Goal: Task Accomplishment & Management: Manage account settings

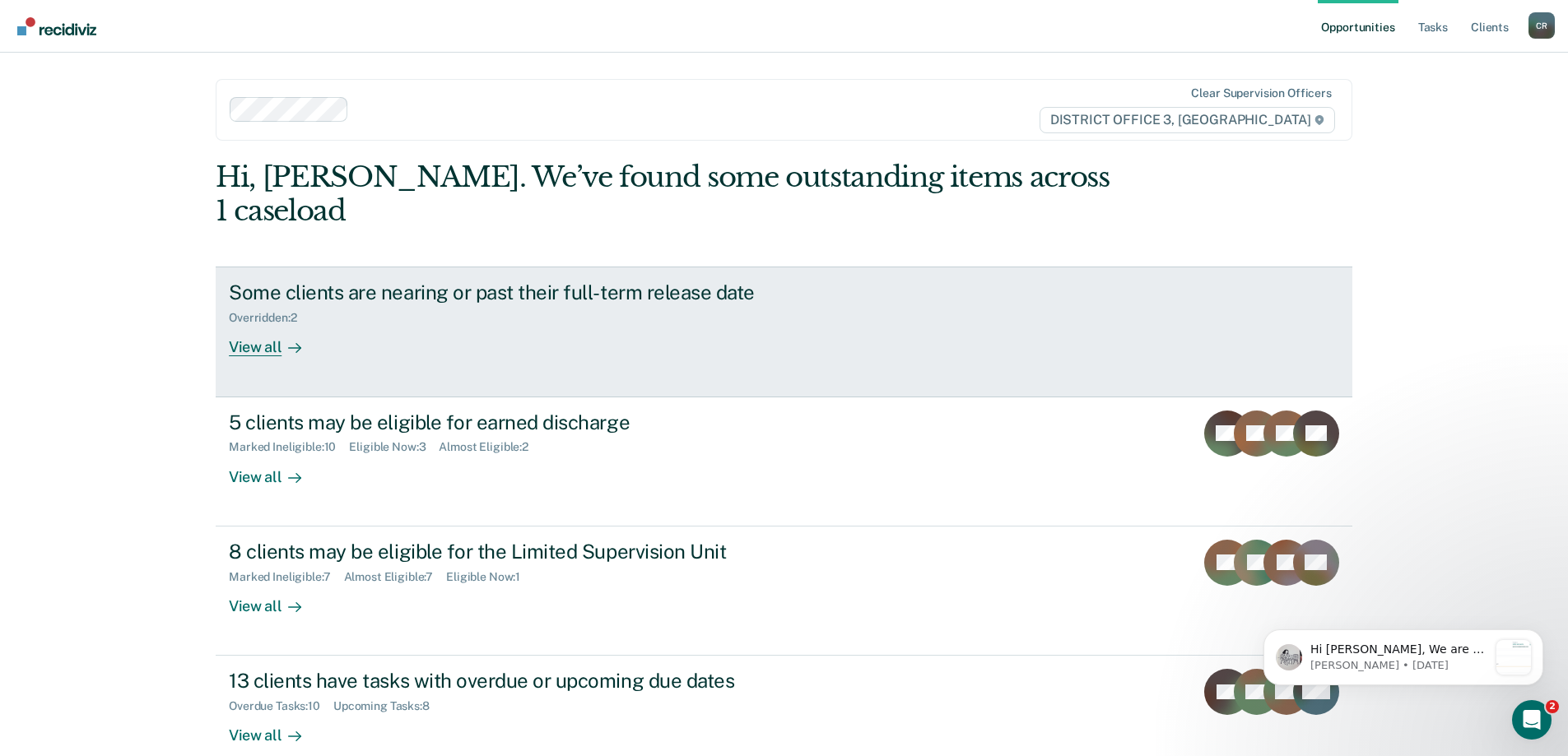
click at [764, 322] on div "Some clients are nearing or past their full-term release date Overridden : 2 Vi…" at bounding box center [537, 318] width 618 height 76
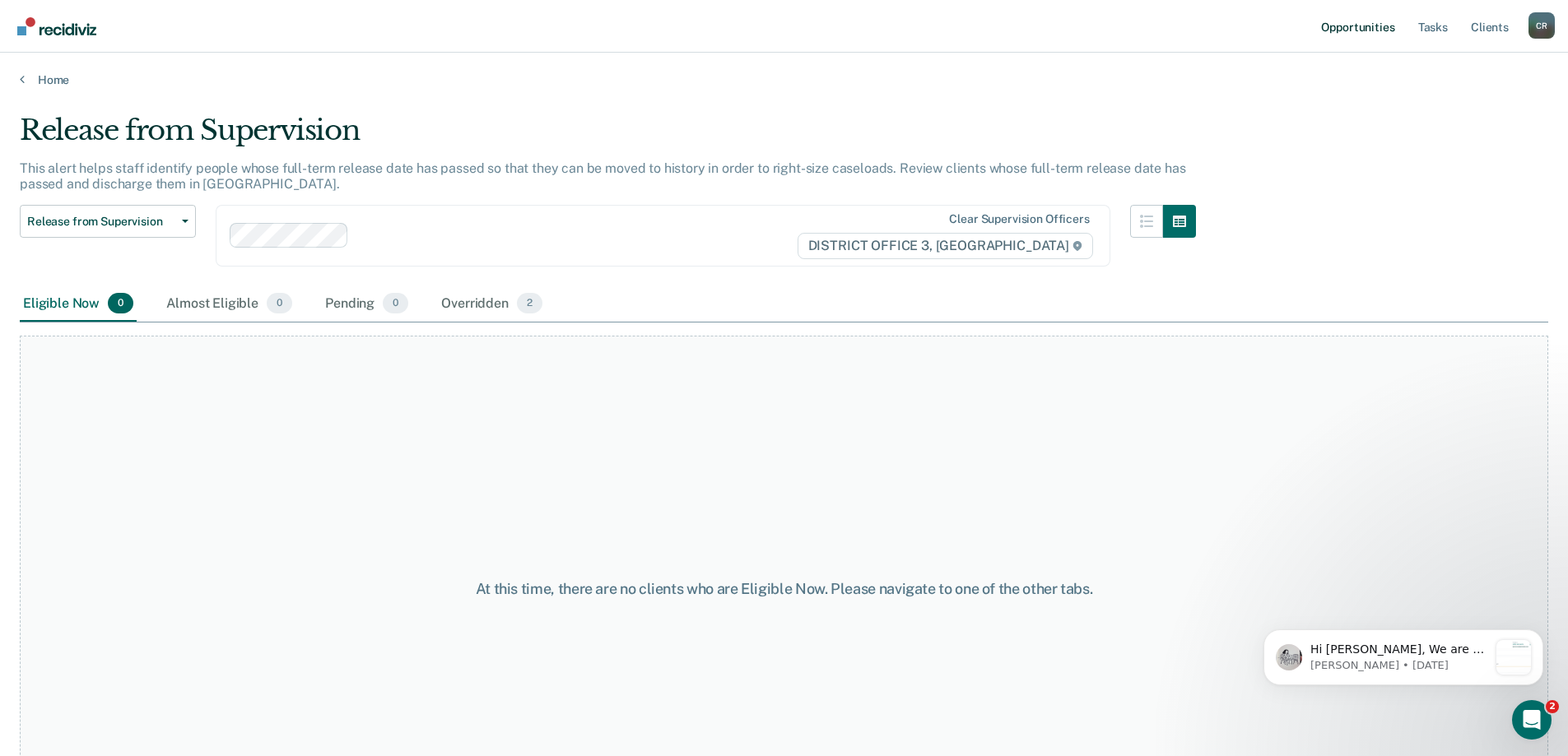
click at [1356, 31] on link "Opportunities" at bounding box center [1357, 26] width 79 height 52
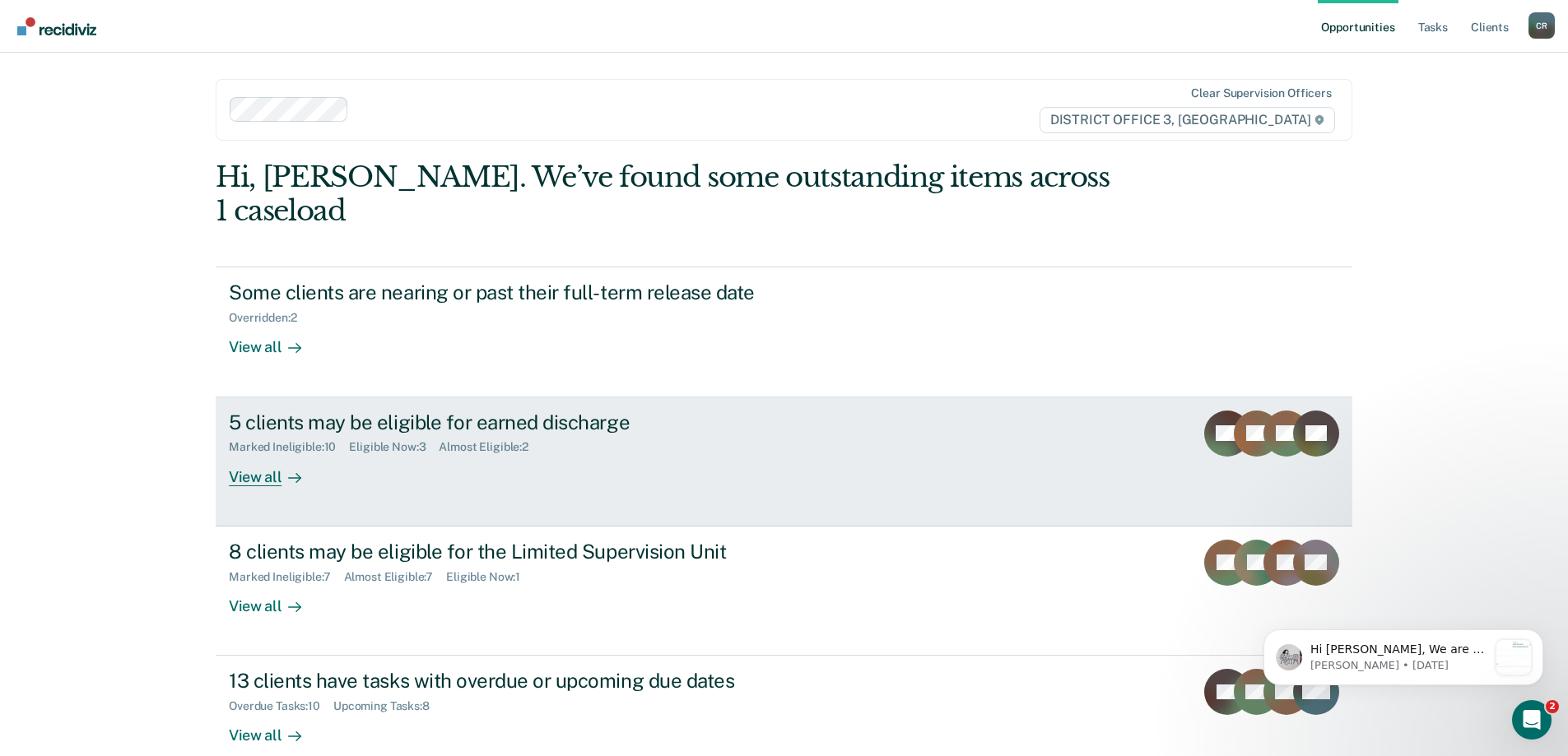
click at [888, 436] on link "5 clients may be eligible for earned discharge Marked Ineligible : 10 Eligible …" at bounding box center [784, 462] width 1136 height 129
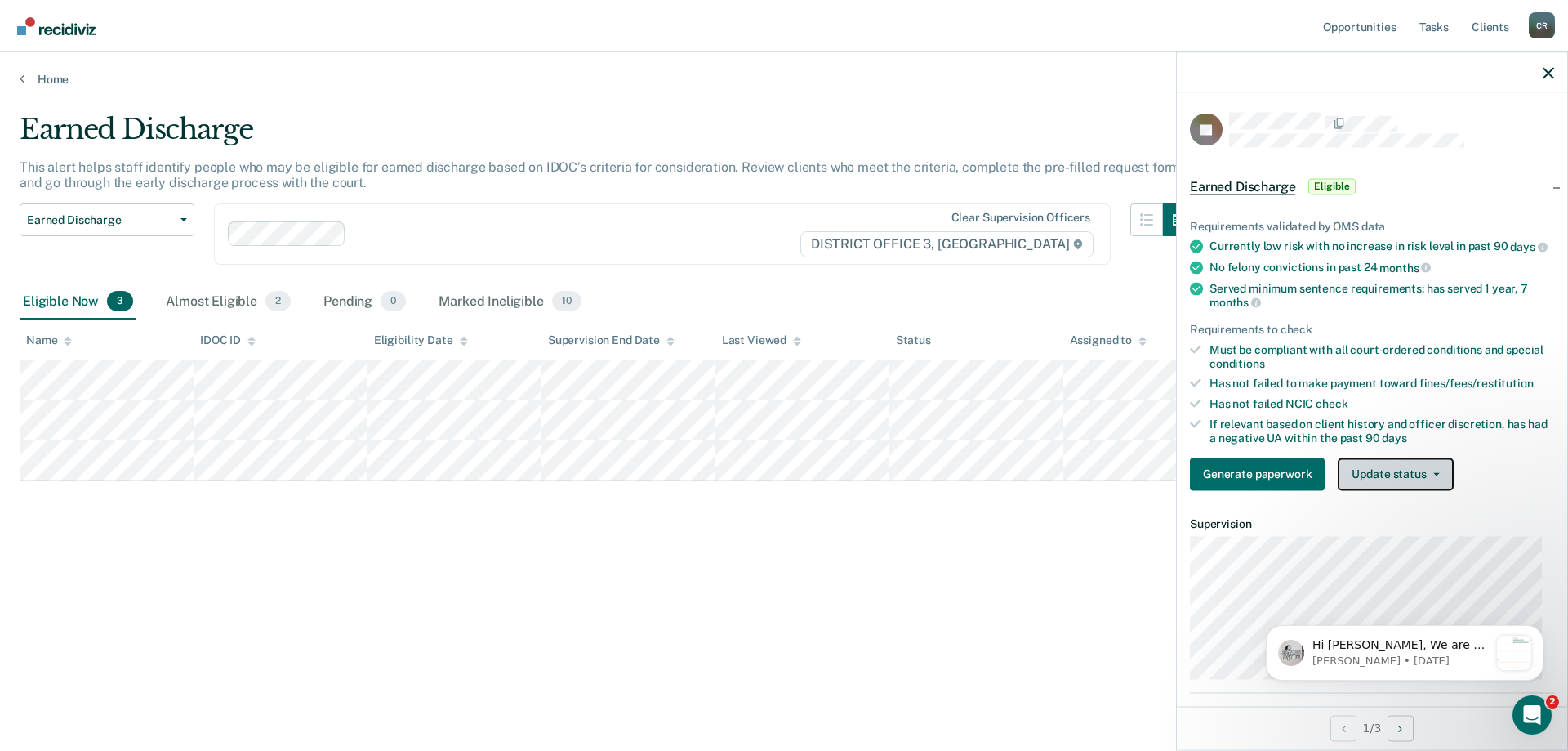
click at [1408, 481] on button "Update status" at bounding box center [1395, 474] width 115 height 33
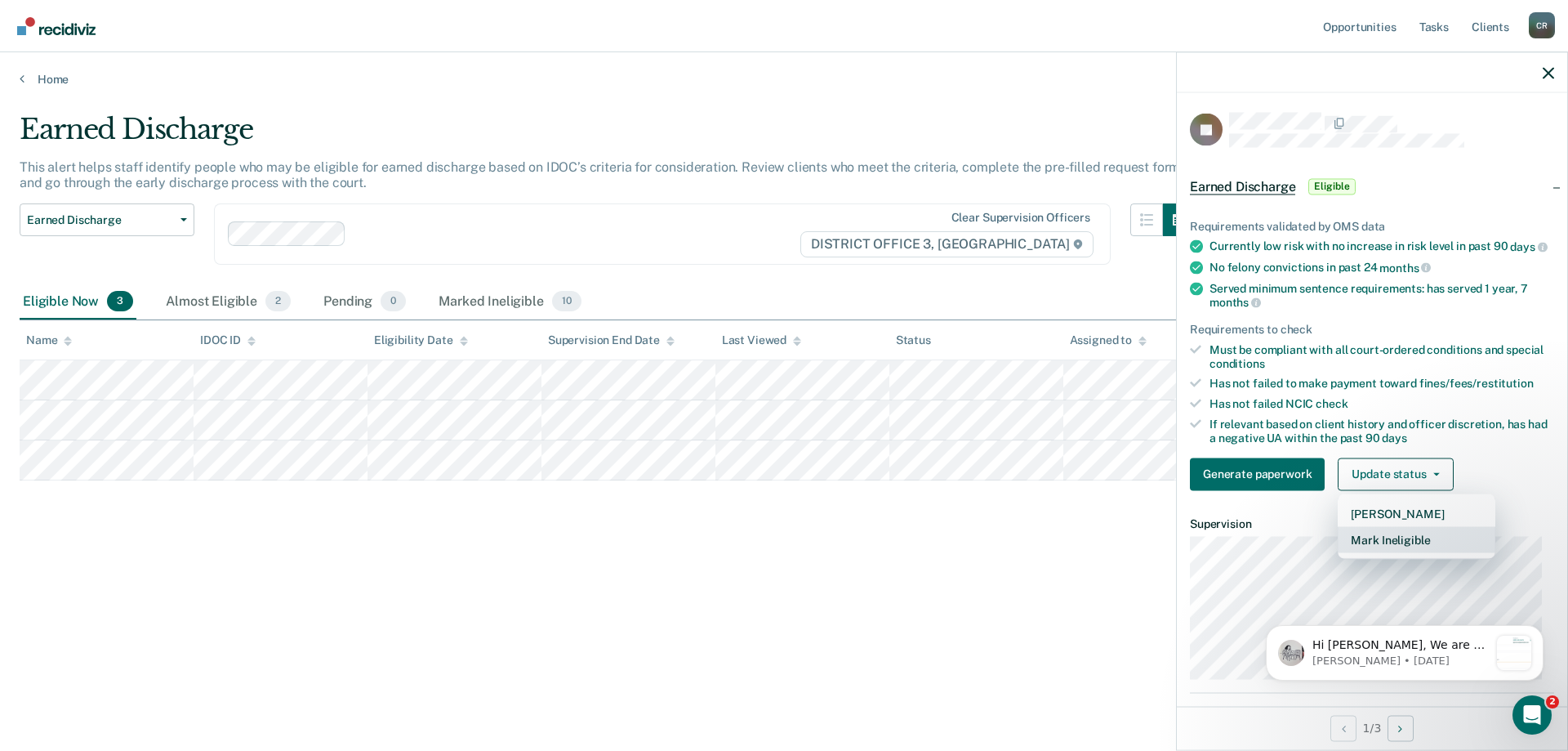
click at [1413, 552] on button "Mark Ineligible" at bounding box center [1416, 539] width 158 height 26
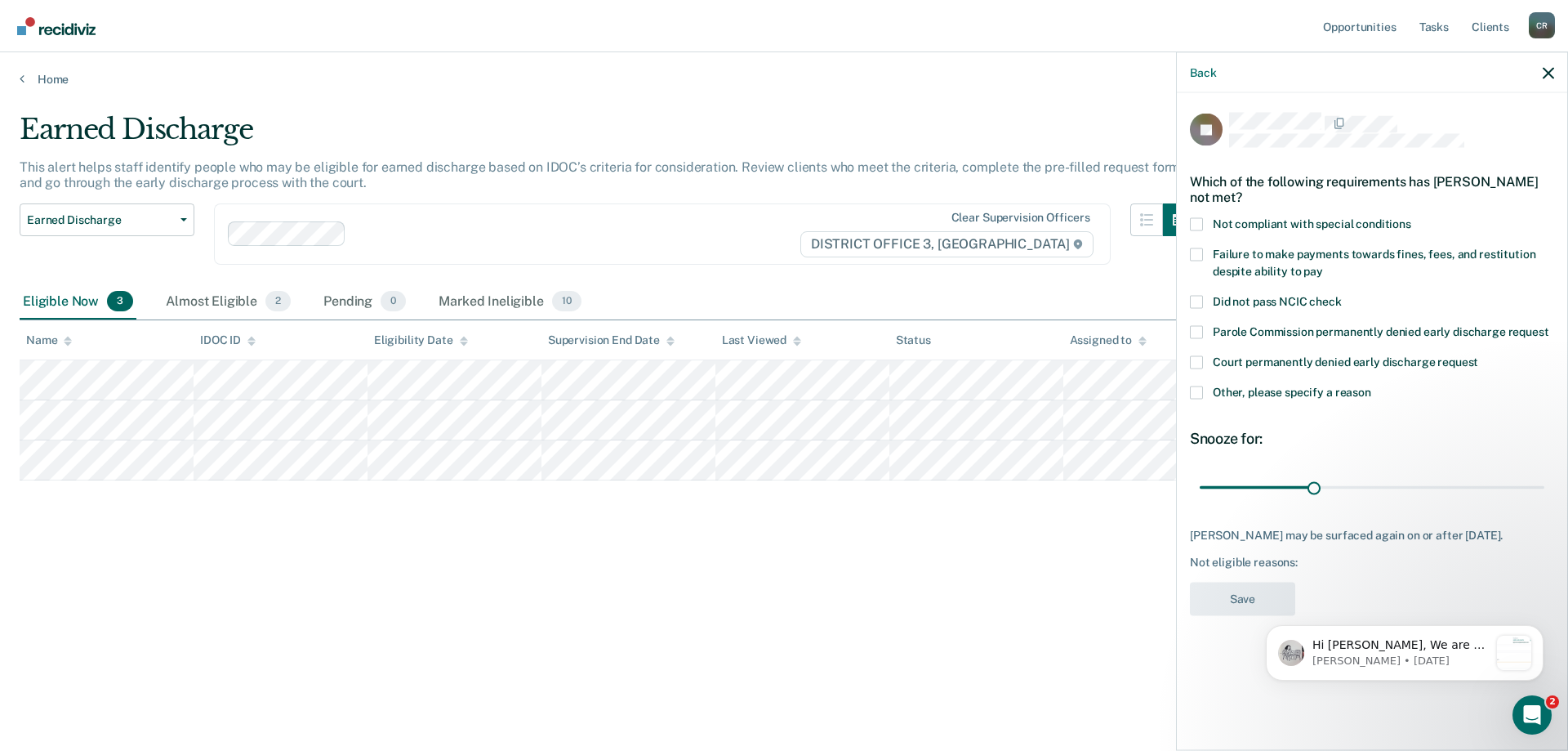
click at [1202, 395] on span at bounding box center [1196, 392] width 13 height 13
click at [1371, 386] on input "Other, please specify a reason" at bounding box center [1371, 386] width 0 height 0
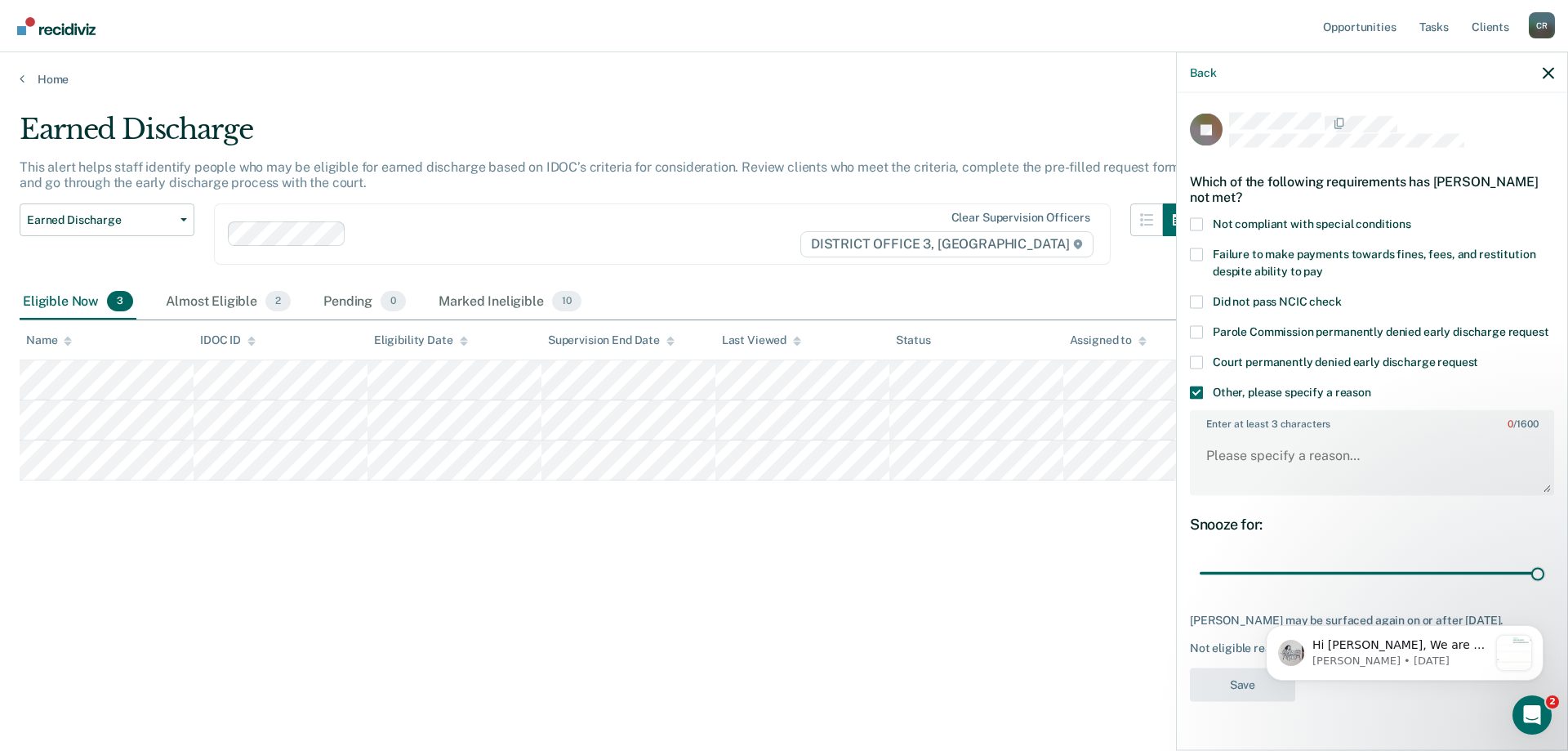
drag, startPoint x: 1317, startPoint y: 571, endPoint x: 1359, endPoint y: 534, distance: 56.0
type input "90"
click at [1544, 570] on input "range" at bounding box center [1372, 572] width 345 height 29
click at [1255, 473] on textarea "Enter at least 3 characters 0 / 1600" at bounding box center [1371, 463] width 361 height 61
type textarea "Still active in Tx"
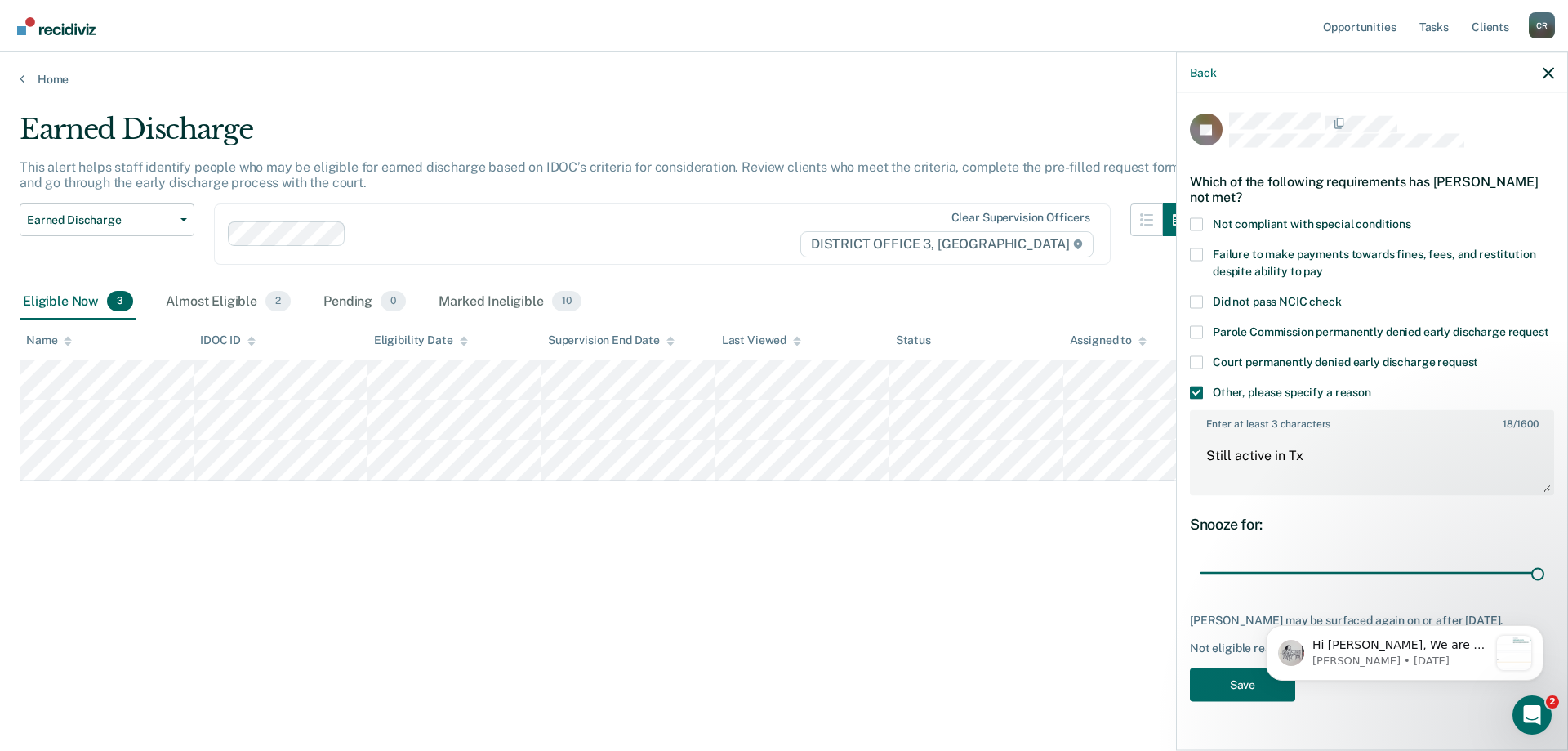
click at [1106, 584] on div "Earned Discharge This alert helps staff identify people who may be eligible for…" at bounding box center [784, 370] width 1529 height 515
click at [1226, 681] on button "Save" at bounding box center [1243, 684] width 106 height 34
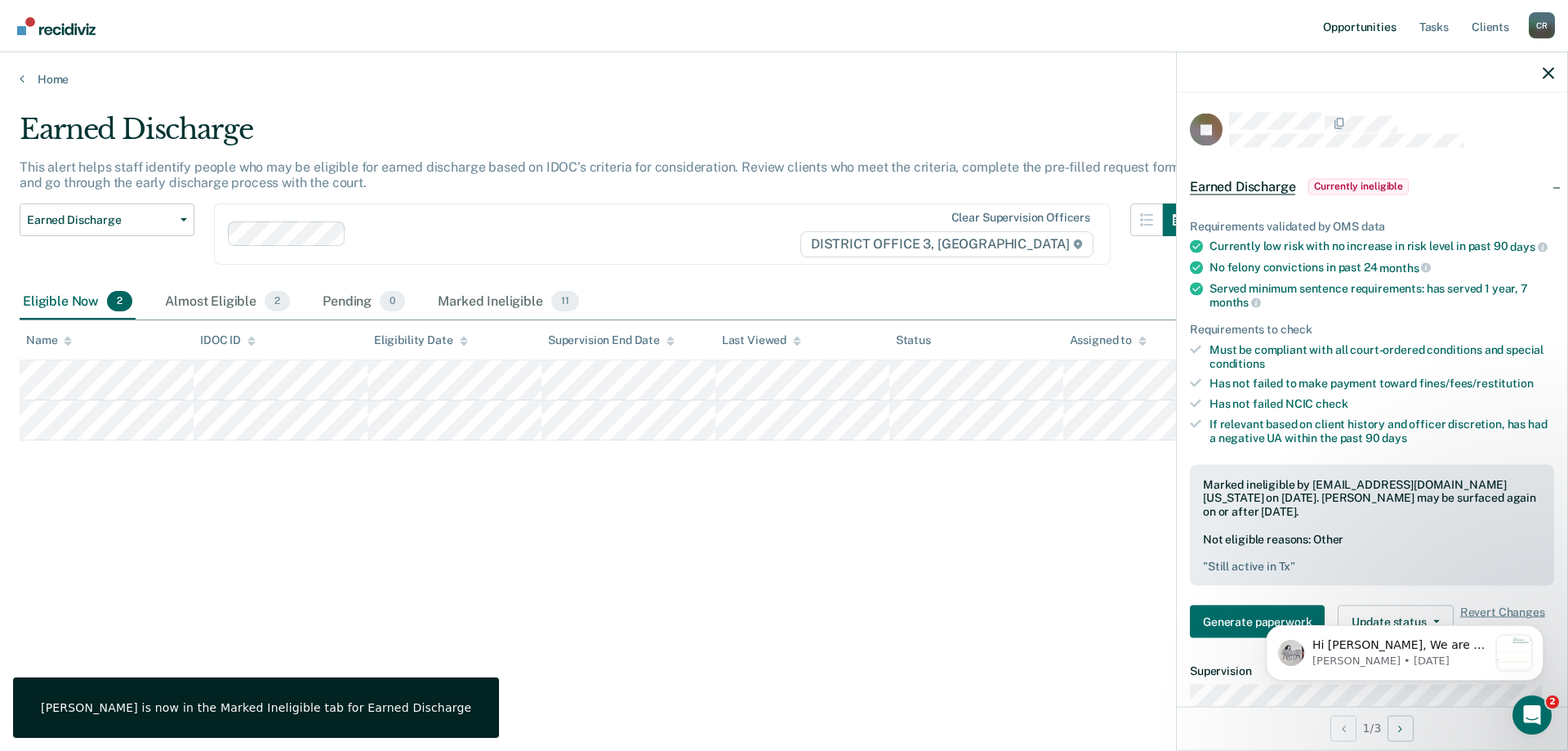
click at [1383, 32] on link "Opportunities" at bounding box center [1358, 26] width 79 height 52
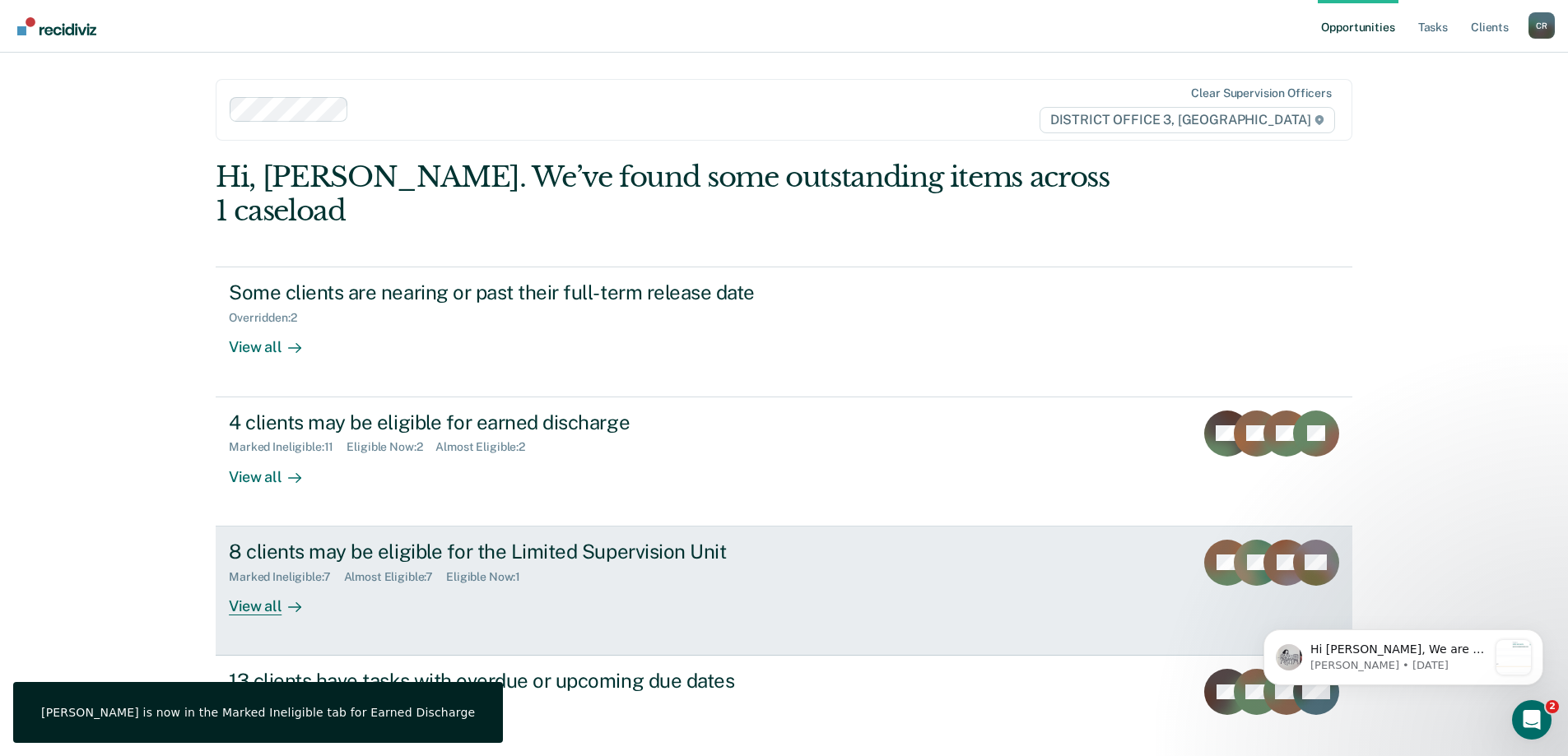
click at [836, 540] on div "8 clients may be eligible for the Limited Supervision Unit Marked Ineligible : …" at bounding box center [537, 577] width 618 height 76
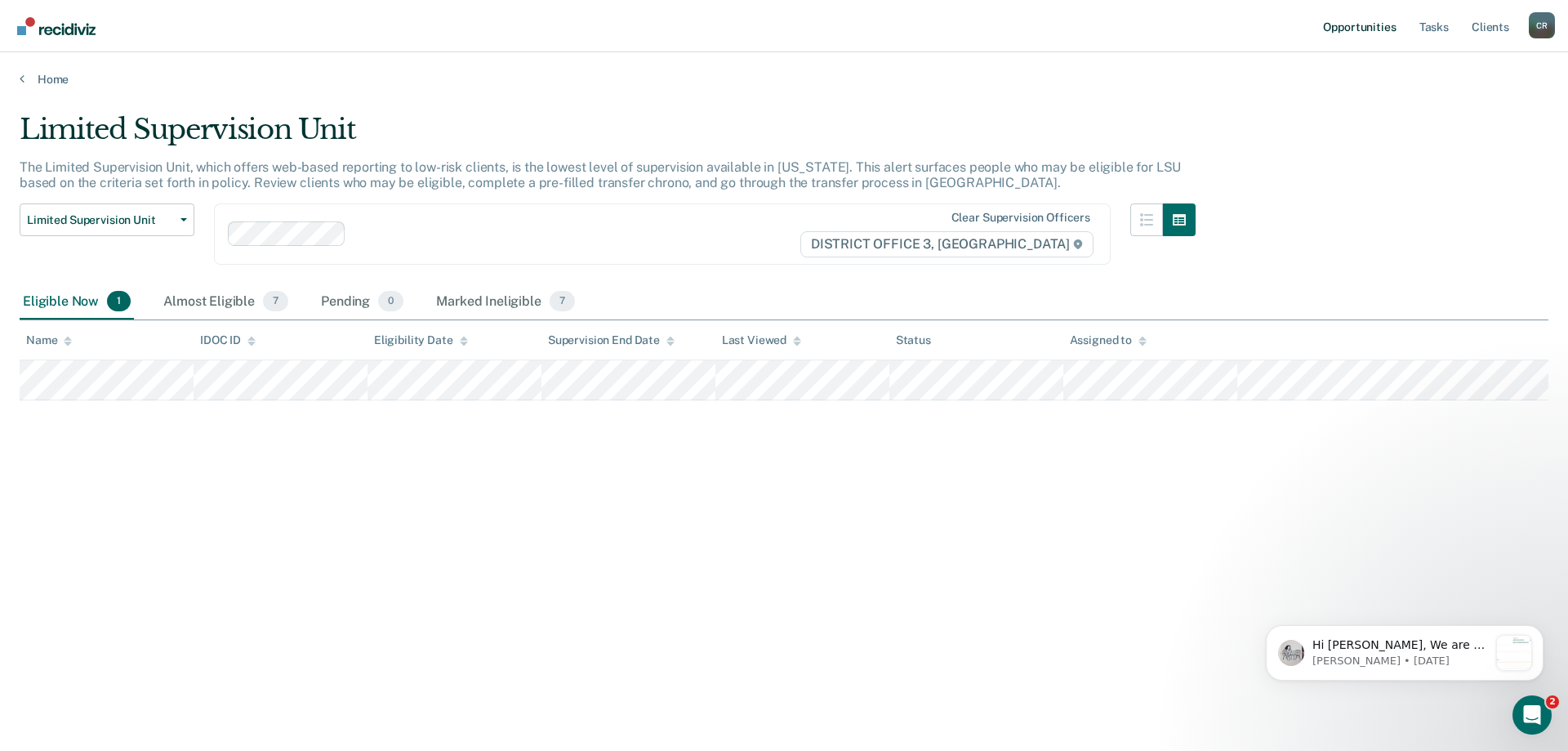
click at [1357, 22] on link "Opportunities" at bounding box center [1358, 26] width 79 height 52
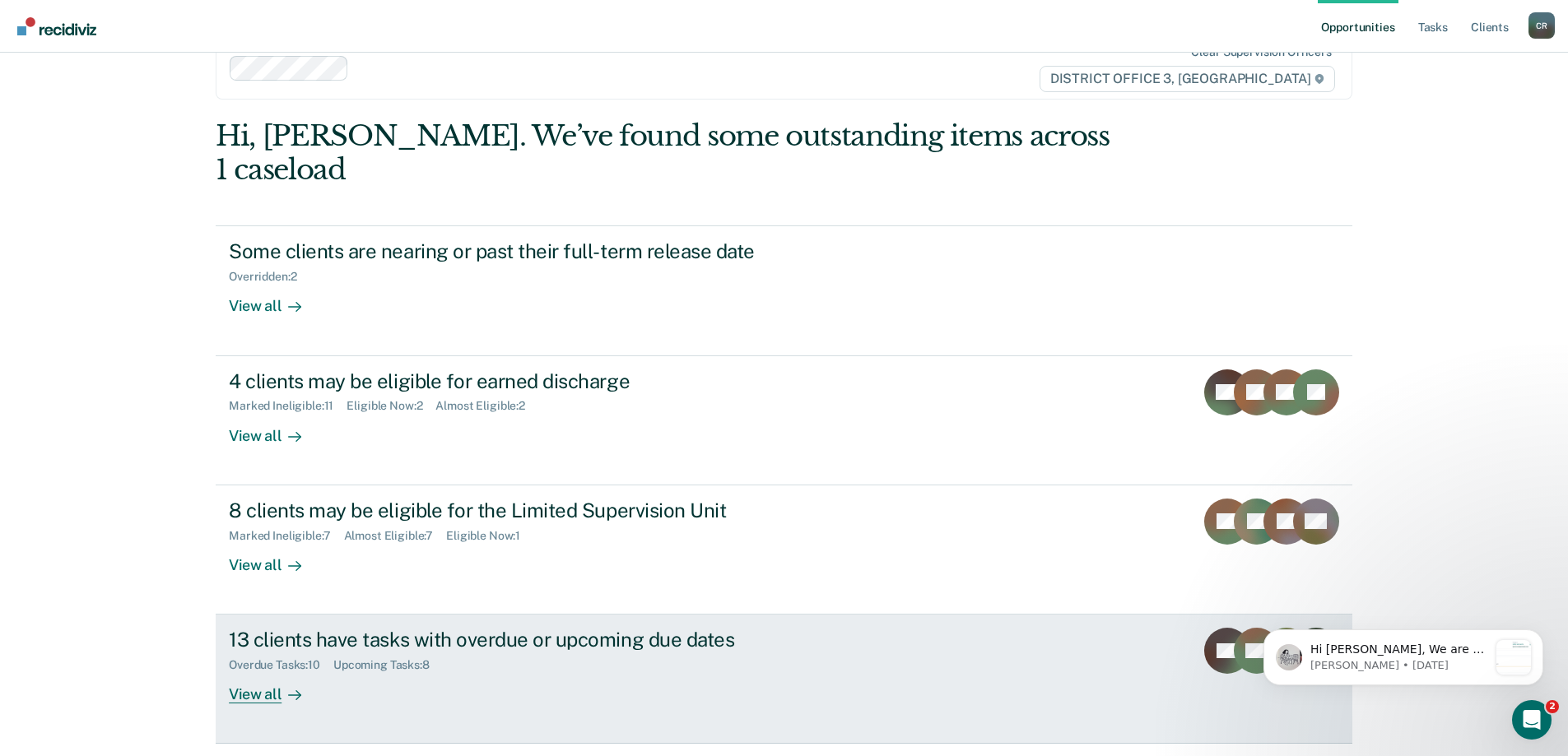
scroll to position [61, 0]
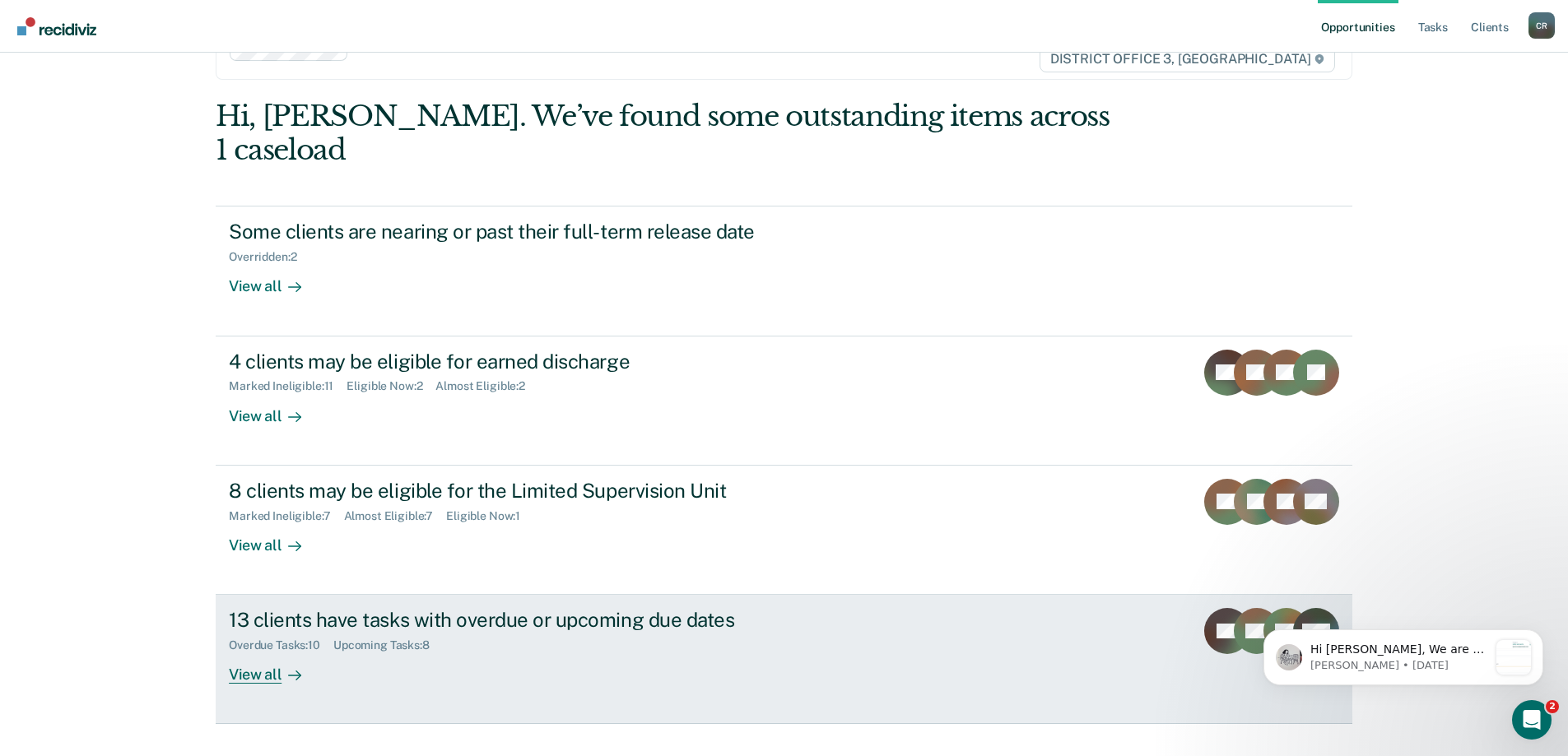
click at [840, 620] on div "13 clients have tasks with overdue or upcoming due dates Overdue Tasks : 10 Upc…" at bounding box center [537, 645] width 618 height 76
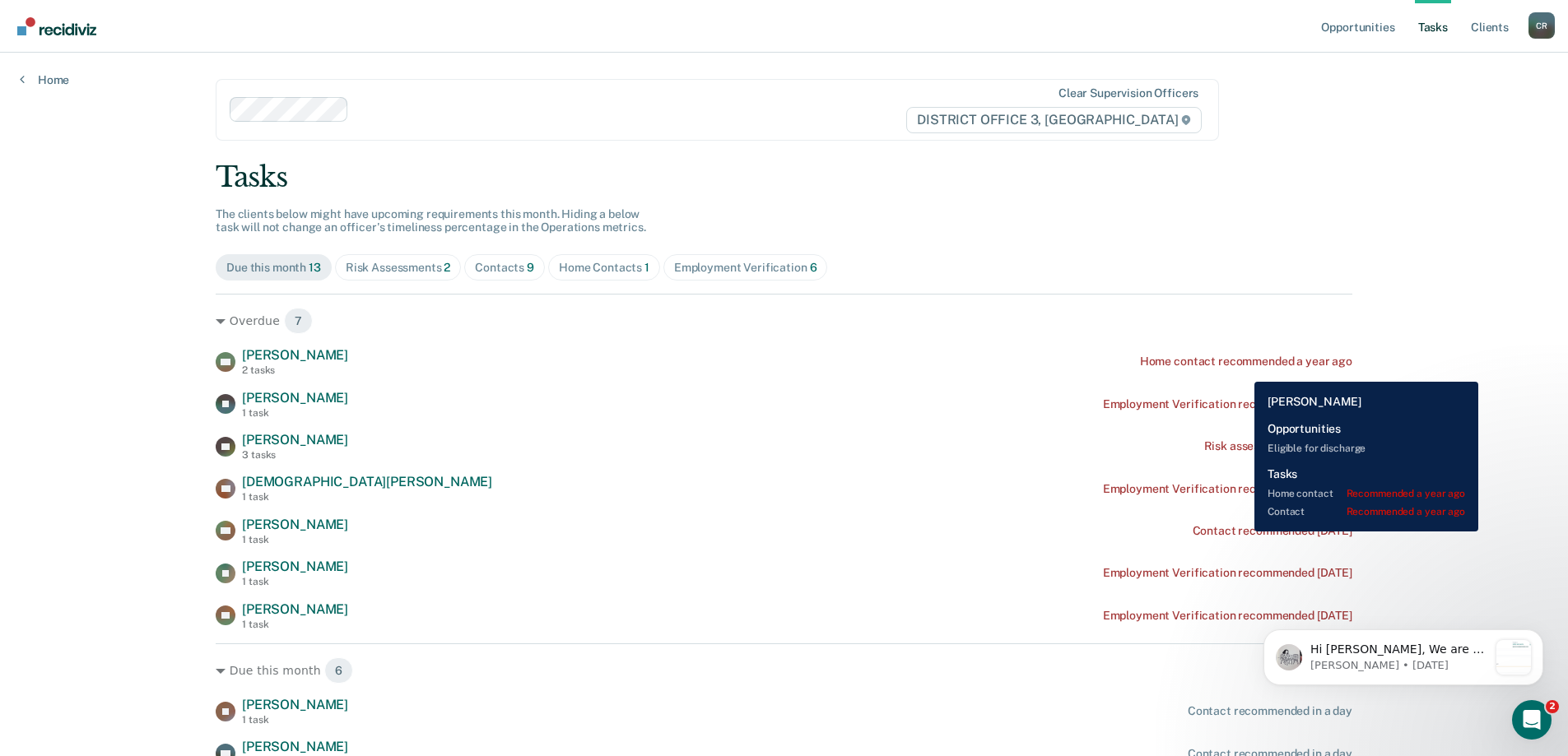
click at [1242, 369] on div "[PERSON_NAME] 2 tasks Home contact recommended a year ago" at bounding box center [784, 361] width 1136 height 29
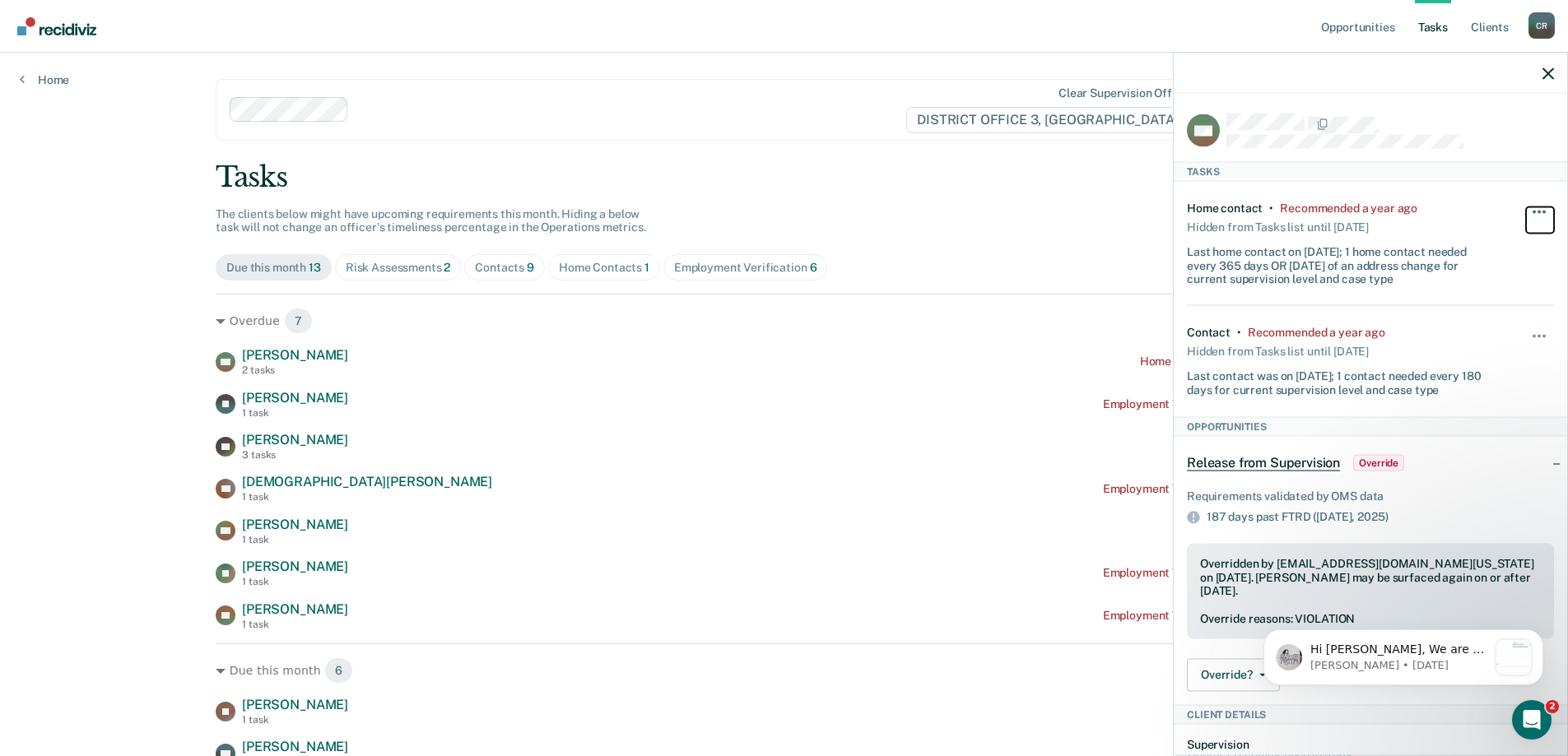
click at [1526, 207] on button "button" at bounding box center [1540, 219] width 28 height 26
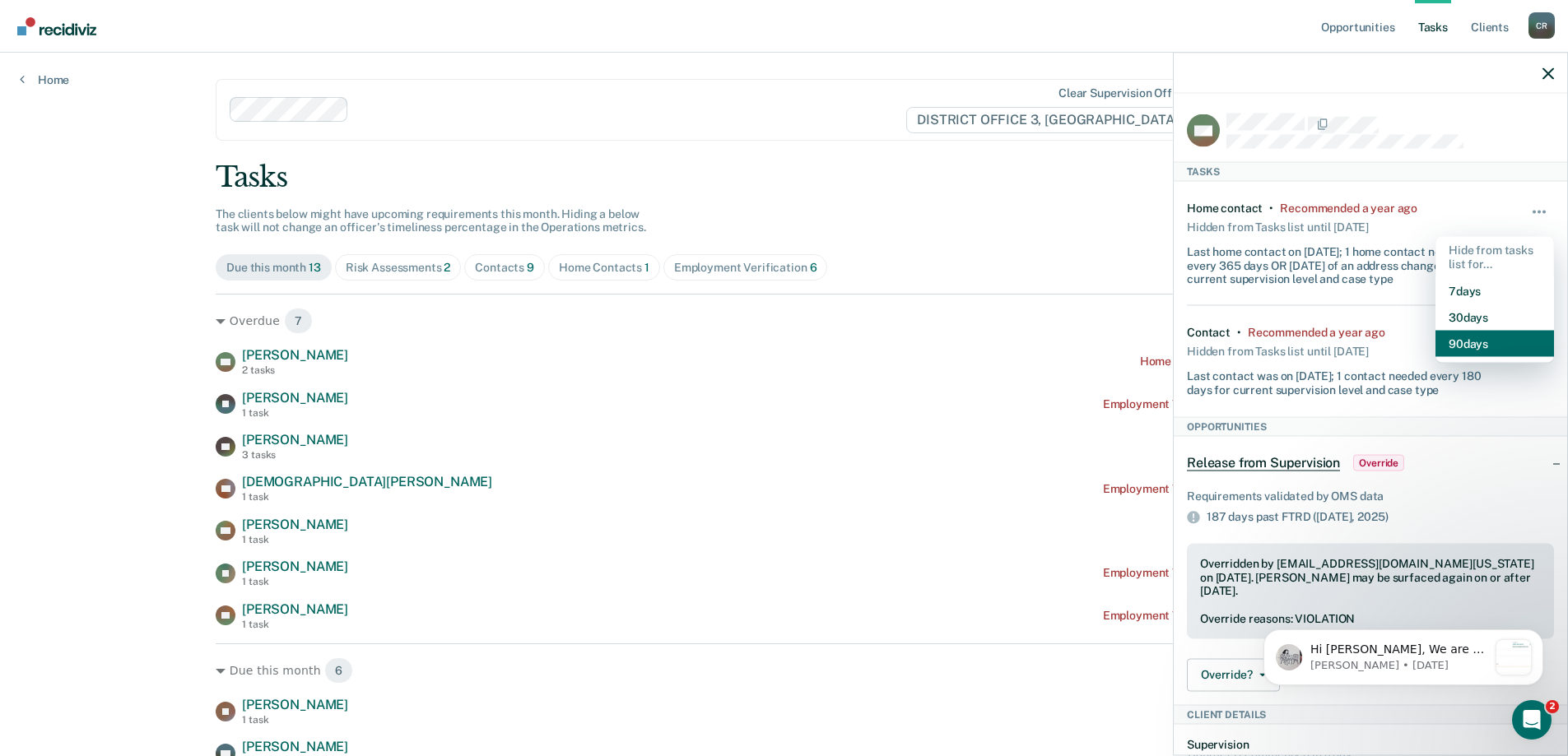
click at [1471, 339] on button "90 days" at bounding box center [1495, 343] width 119 height 26
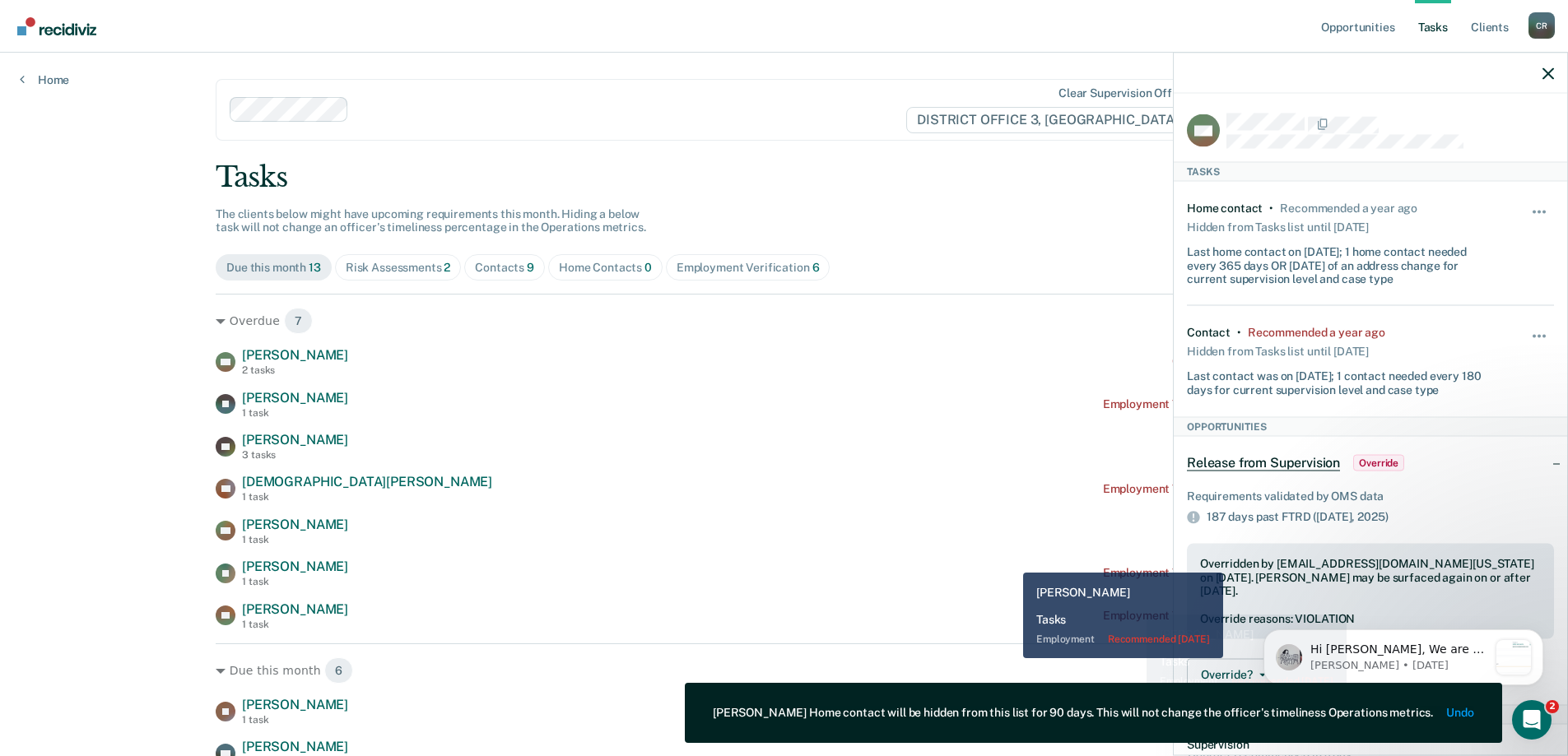
click at [911, 533] on div "MF [PERSON_NAME] 1 task Contact recommended [DATE]" at bounding box center [784, 531] width 1136 height 29
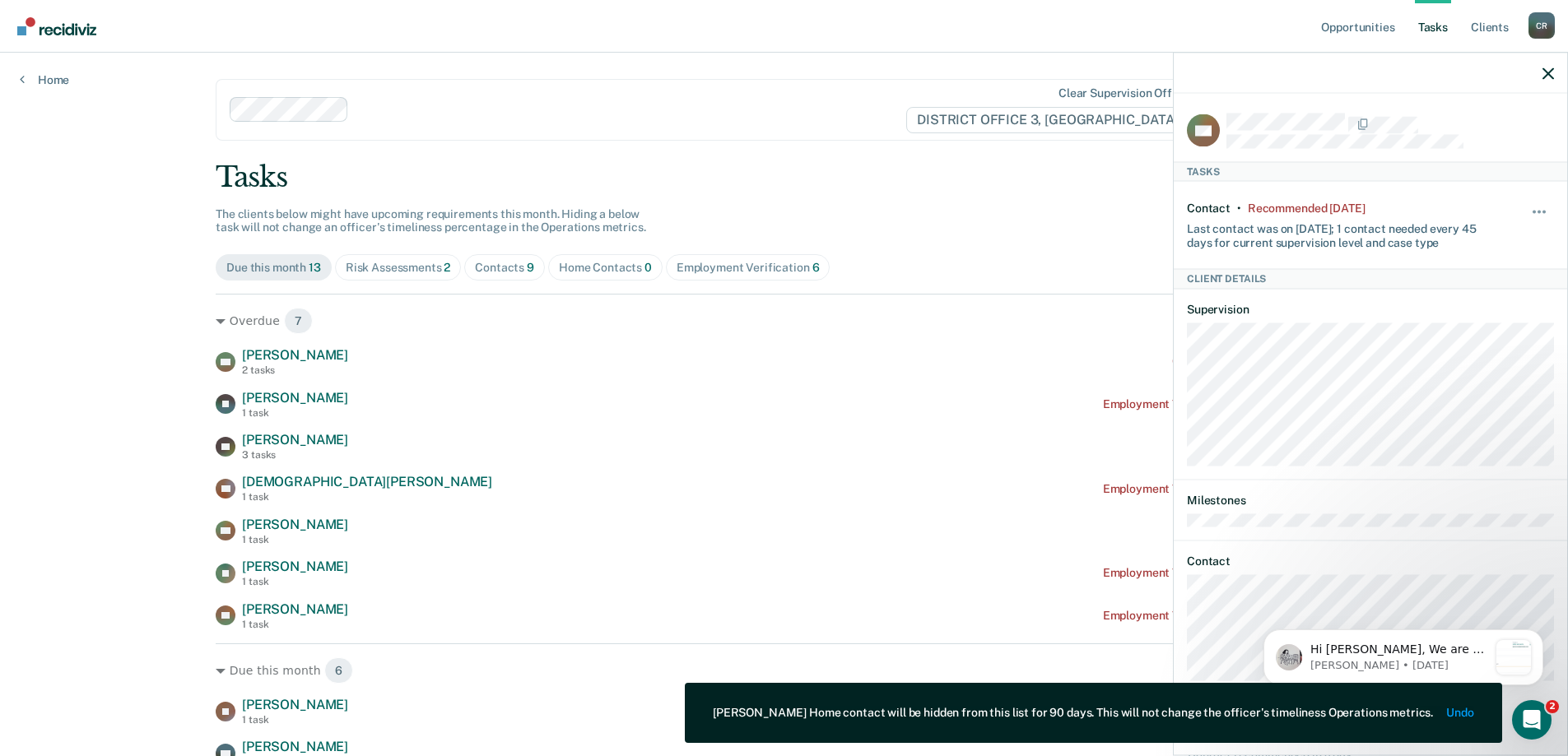
click at [1541, 78] on div at bounding box center [1370, 72] width 393 height 41
click at [1544, 75] on icon "button" at bounding box center [1547, 72] width 11 height 11
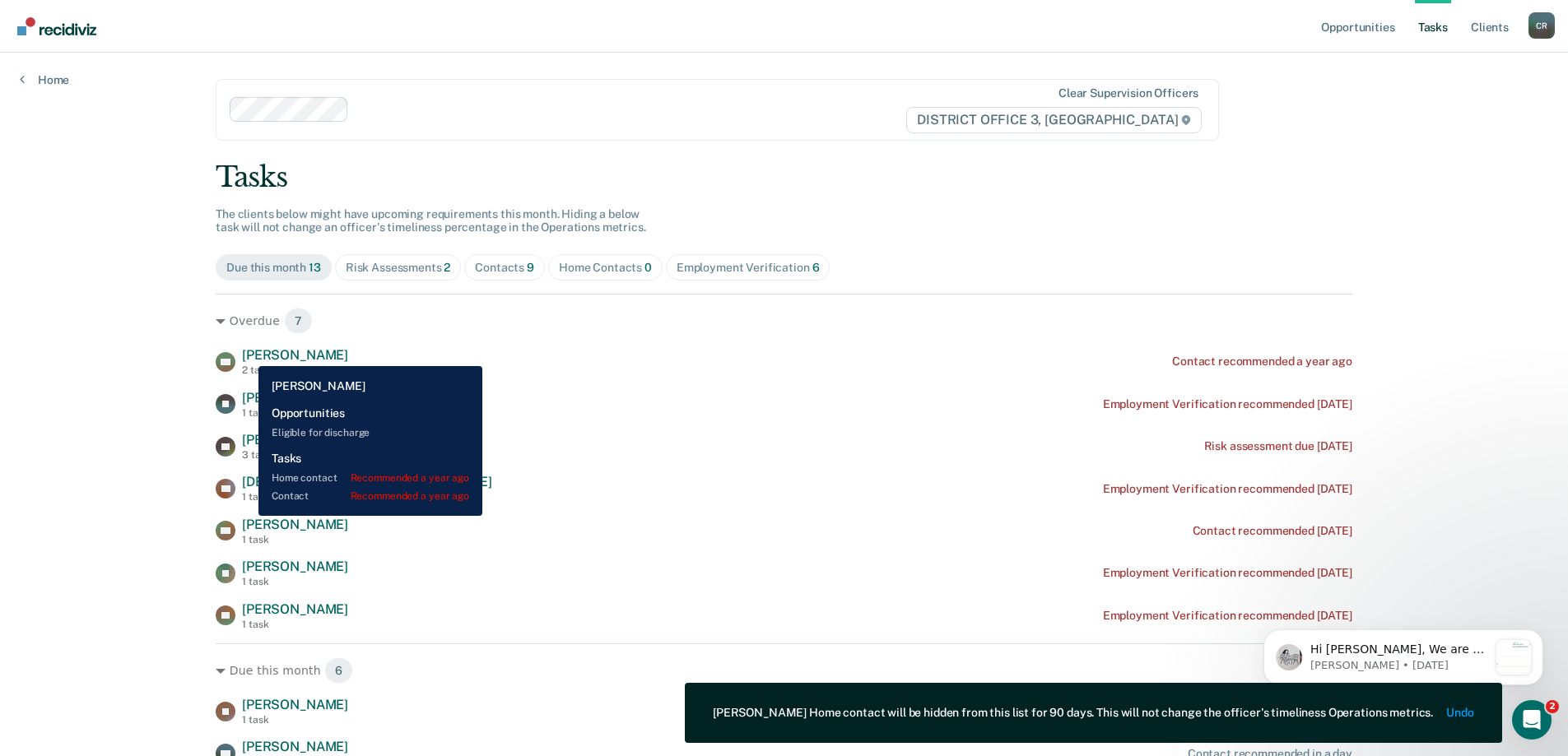
click at [249, 354] on span "[PERSON_NAME]" at bounding box center [295, 355] width 107 height 16
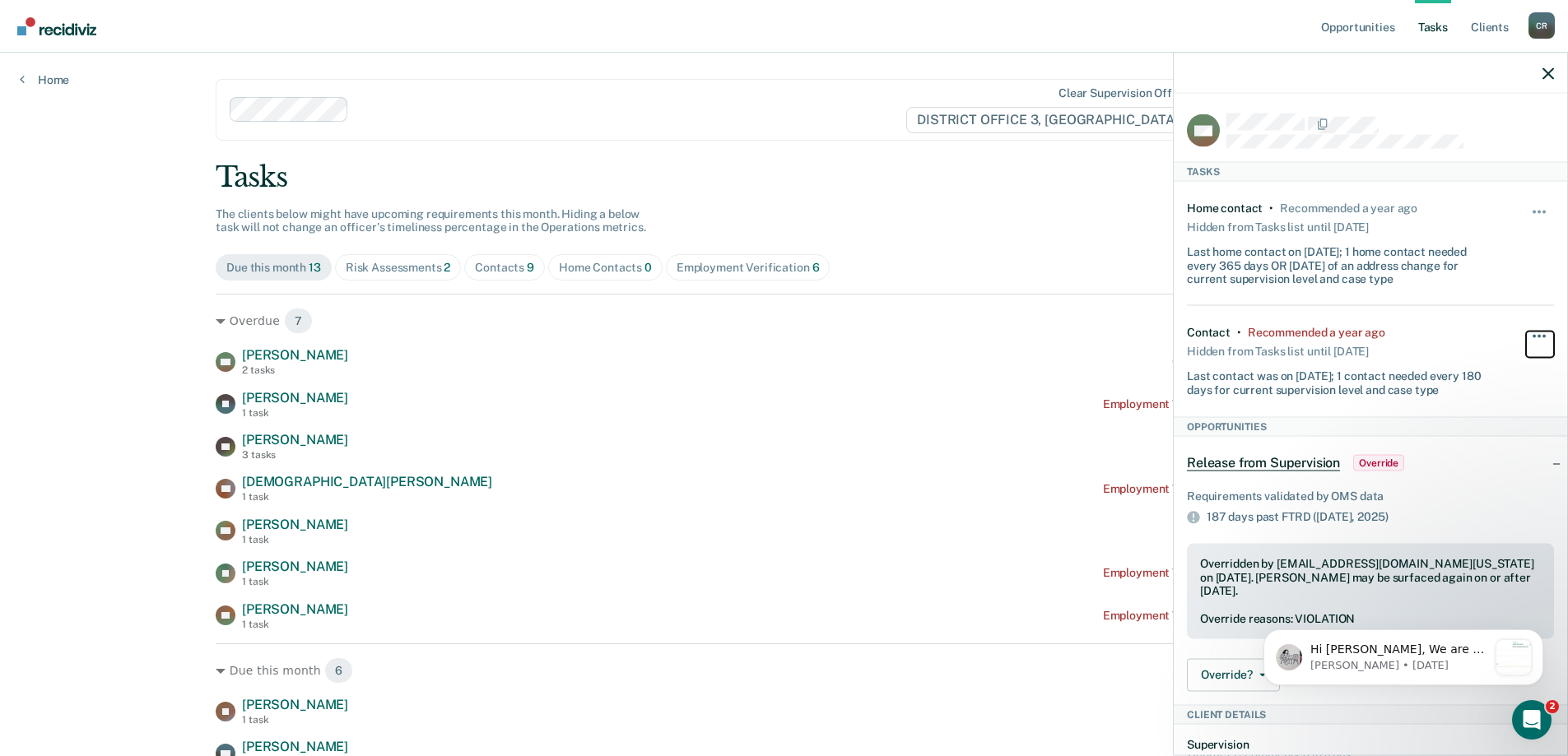
click at [1526, 333] on button "button" at bounding box center [1540, 345] width 28 height 26
click at [1471, 458] on button "90 days" at bounding box center [1495, 467] width 119 height 26
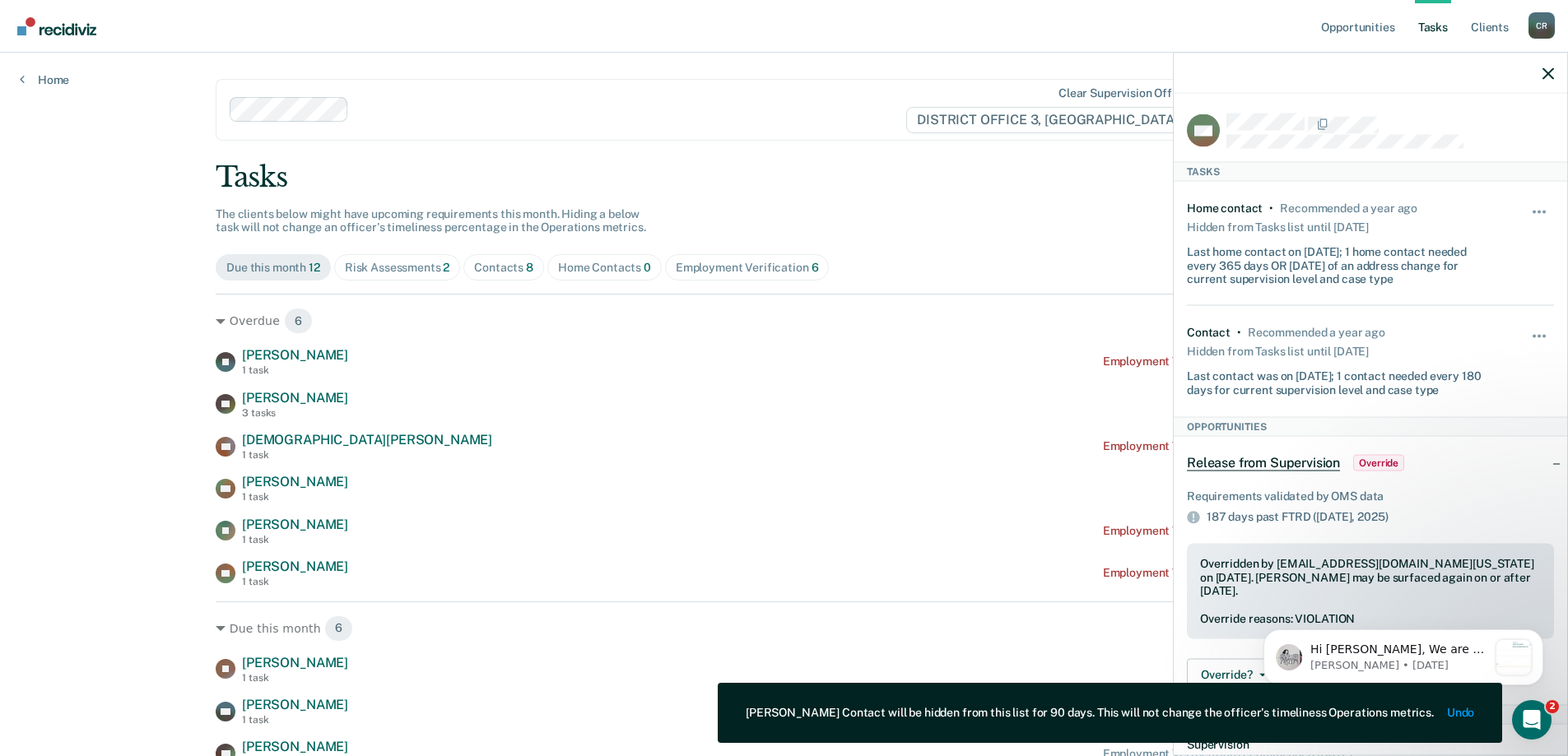
click at [994, 173] on div "Tasks" at bounding box center [784, 177] width 1136 height 34
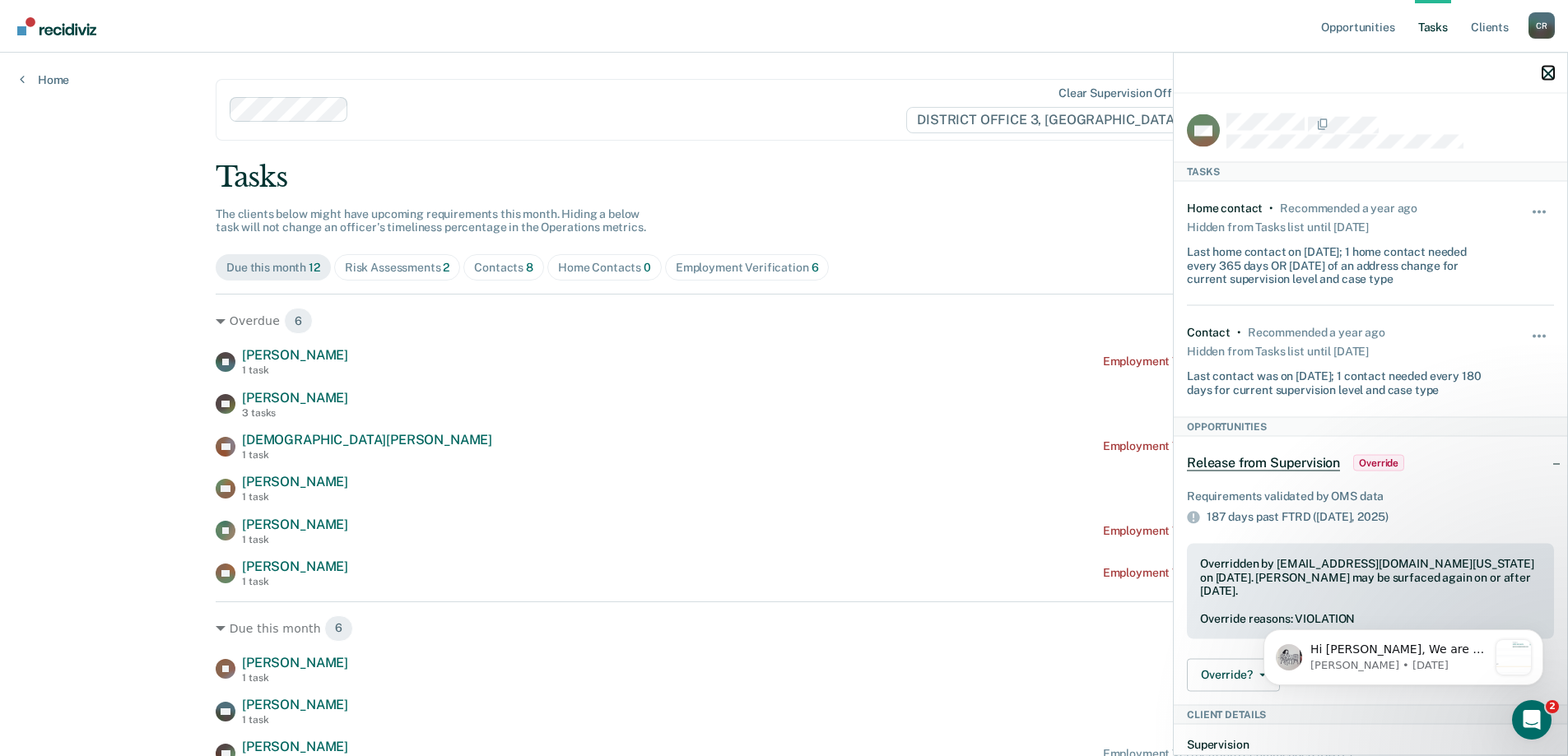
click at [1551, 77] on icon "button" at bounding box center [1547, 72] width 11 height 11
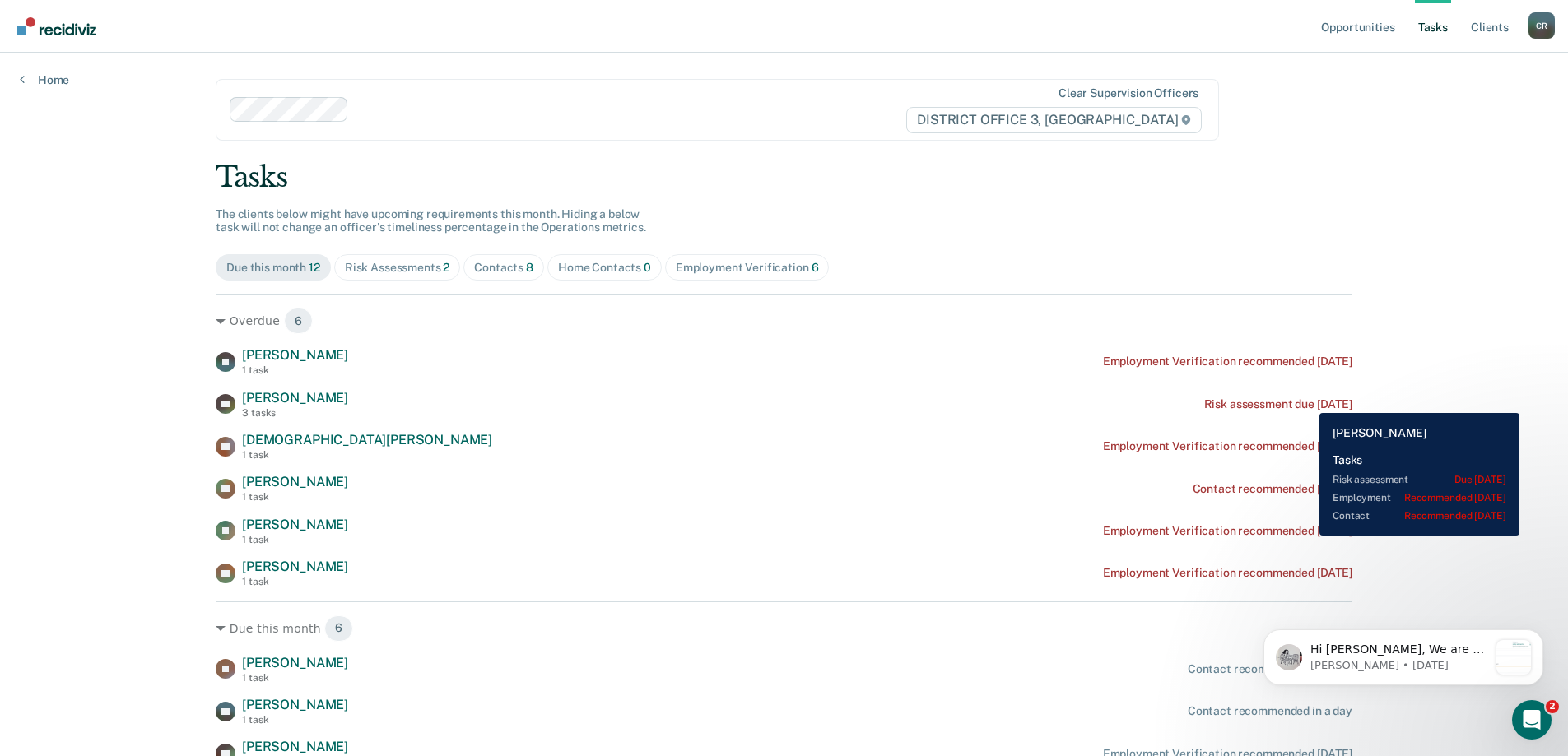
click at [1307, 401] on div "Risk assessment due [DATE]" at bounding box center [1278, 404] width 149 height 14
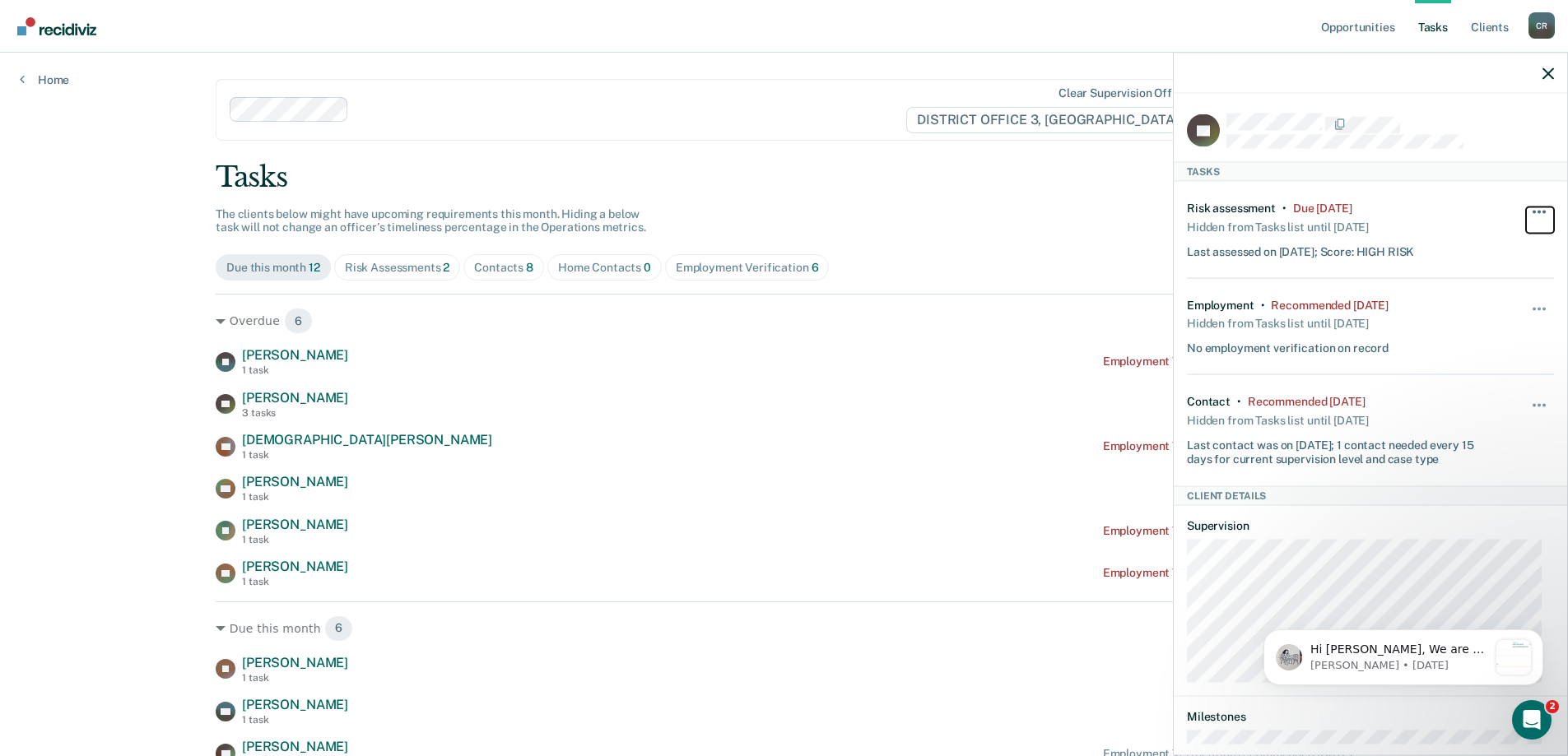
click at [1529, 214] on button "button" at bounding box center [1540, 219] width 28 height 26
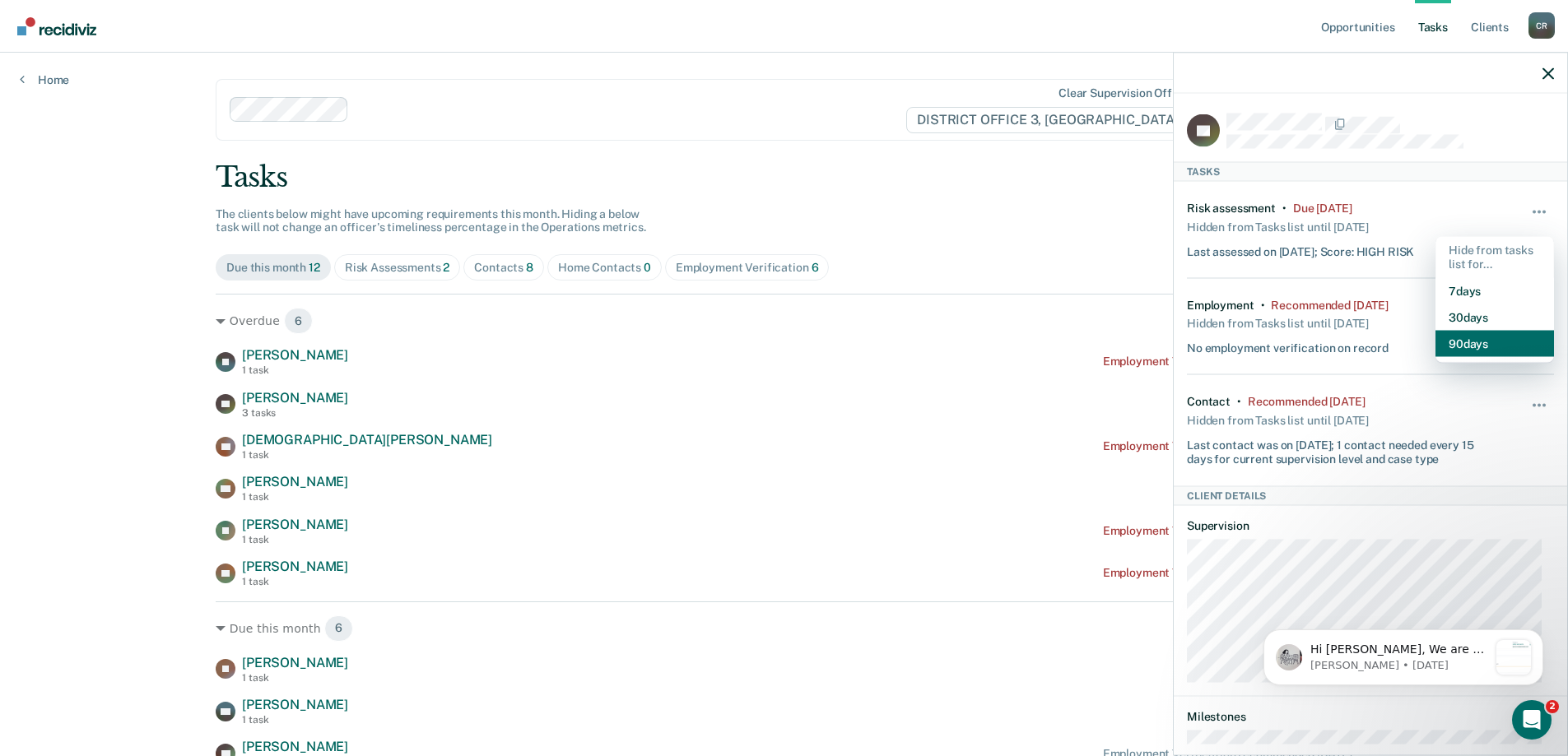
click at [1484, 332] on button "90 days" at bounding box center [1495, 343] width 119 height 26
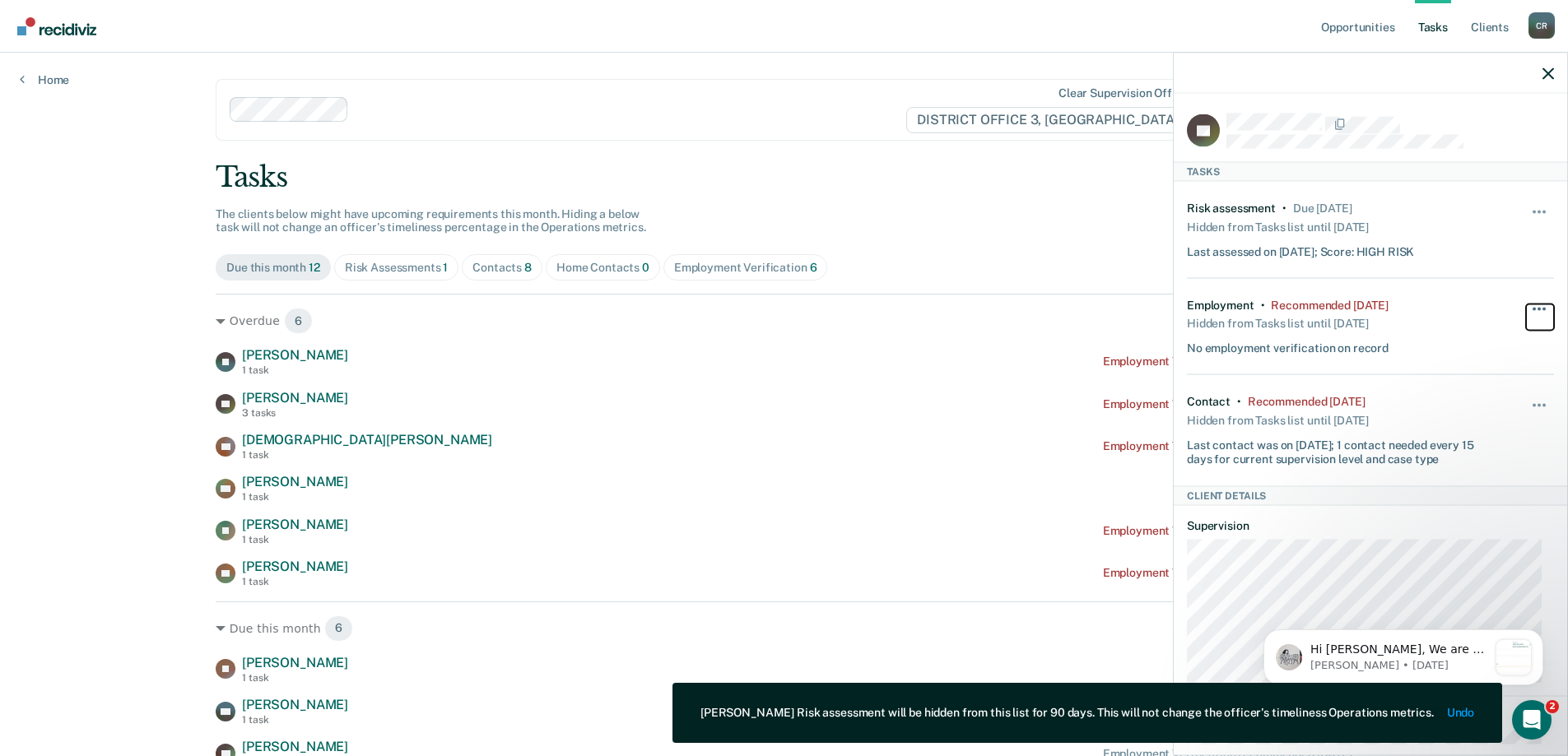
click at [1537, 306] on span "button" at bounding box center [1539, 308] width 3 height 3
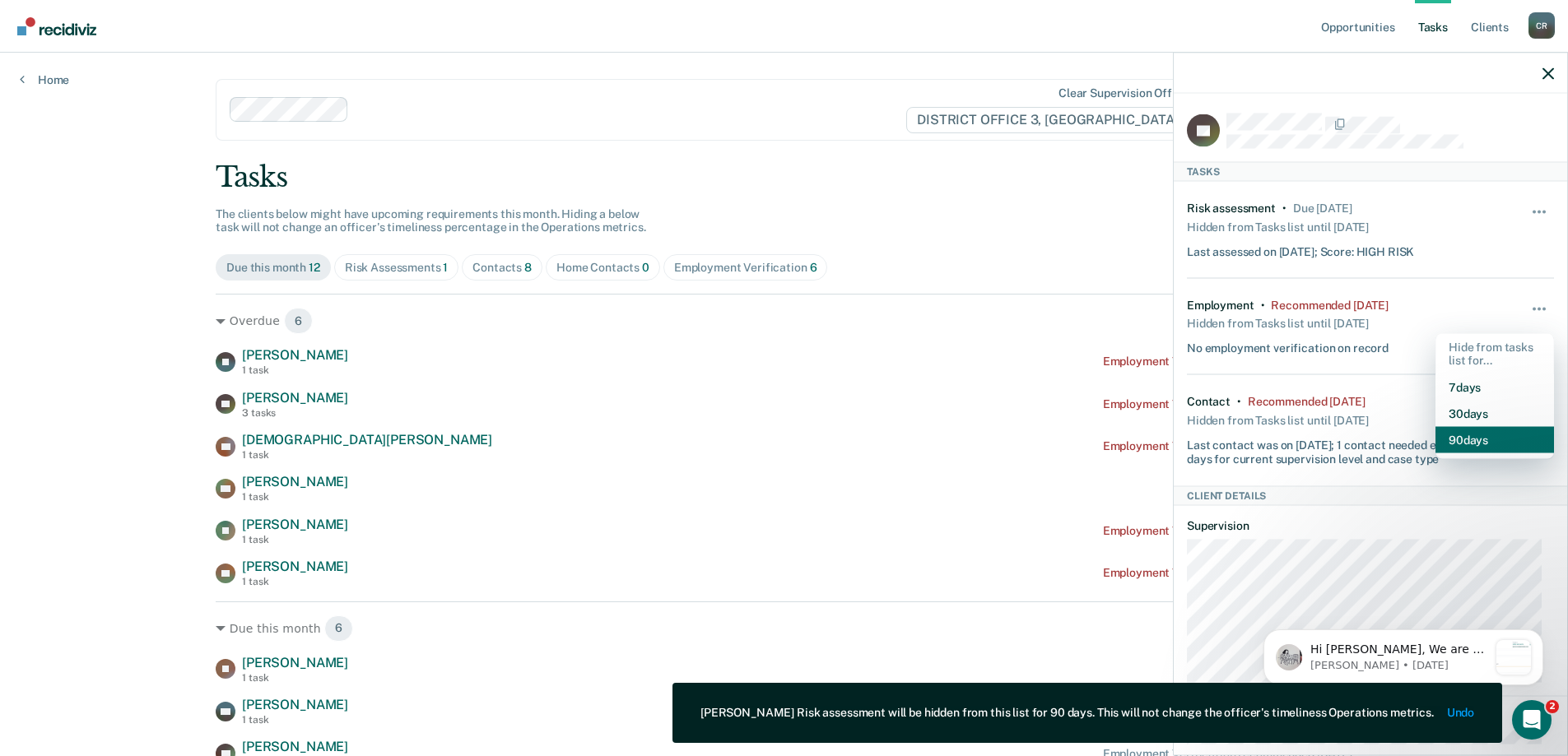
click at [1477, 433] on button "90 days" at bounding box center [1495, 440] width 119 height 26
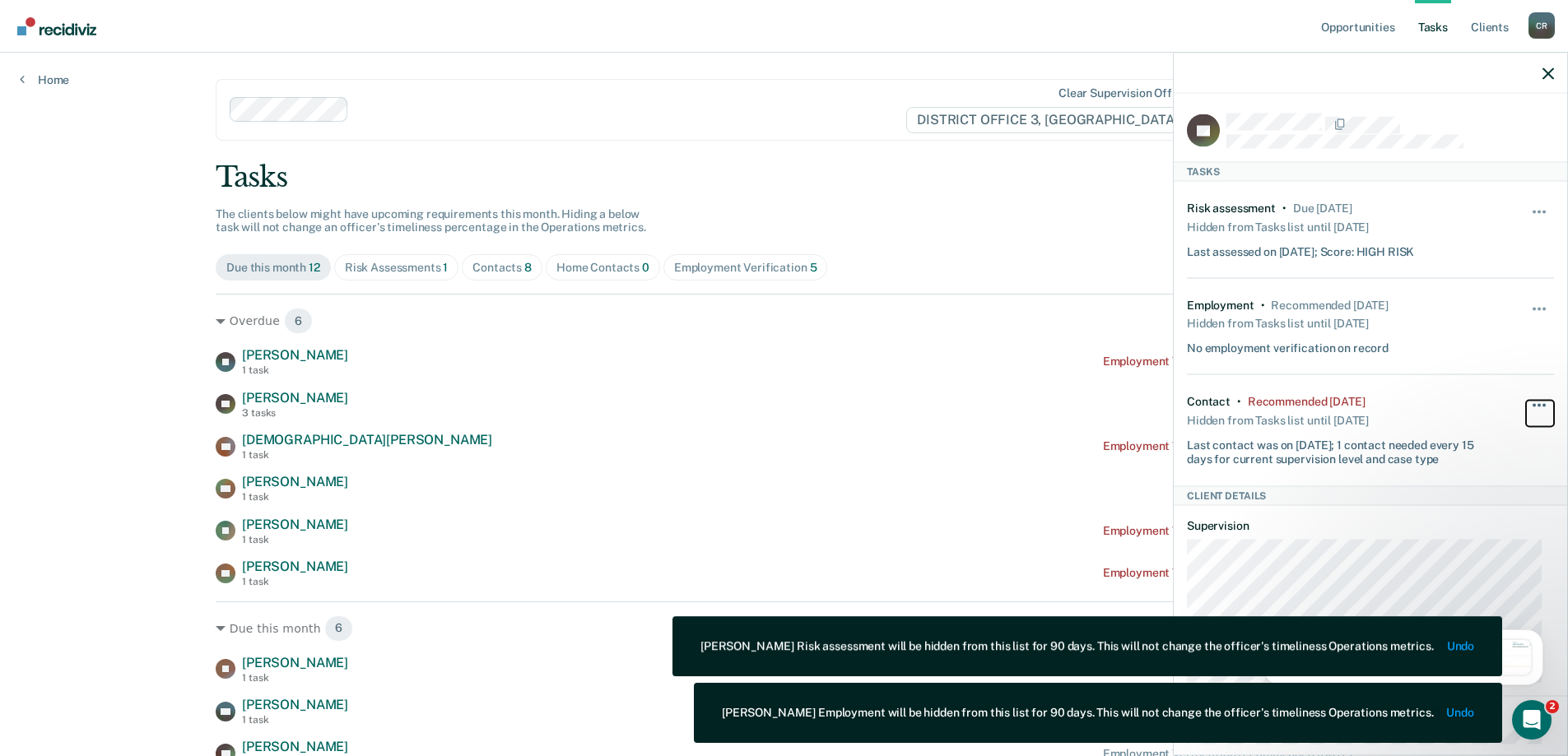
click at [1528, 406] on button "button" at bounding box center [1540, 414] width 28 height 26
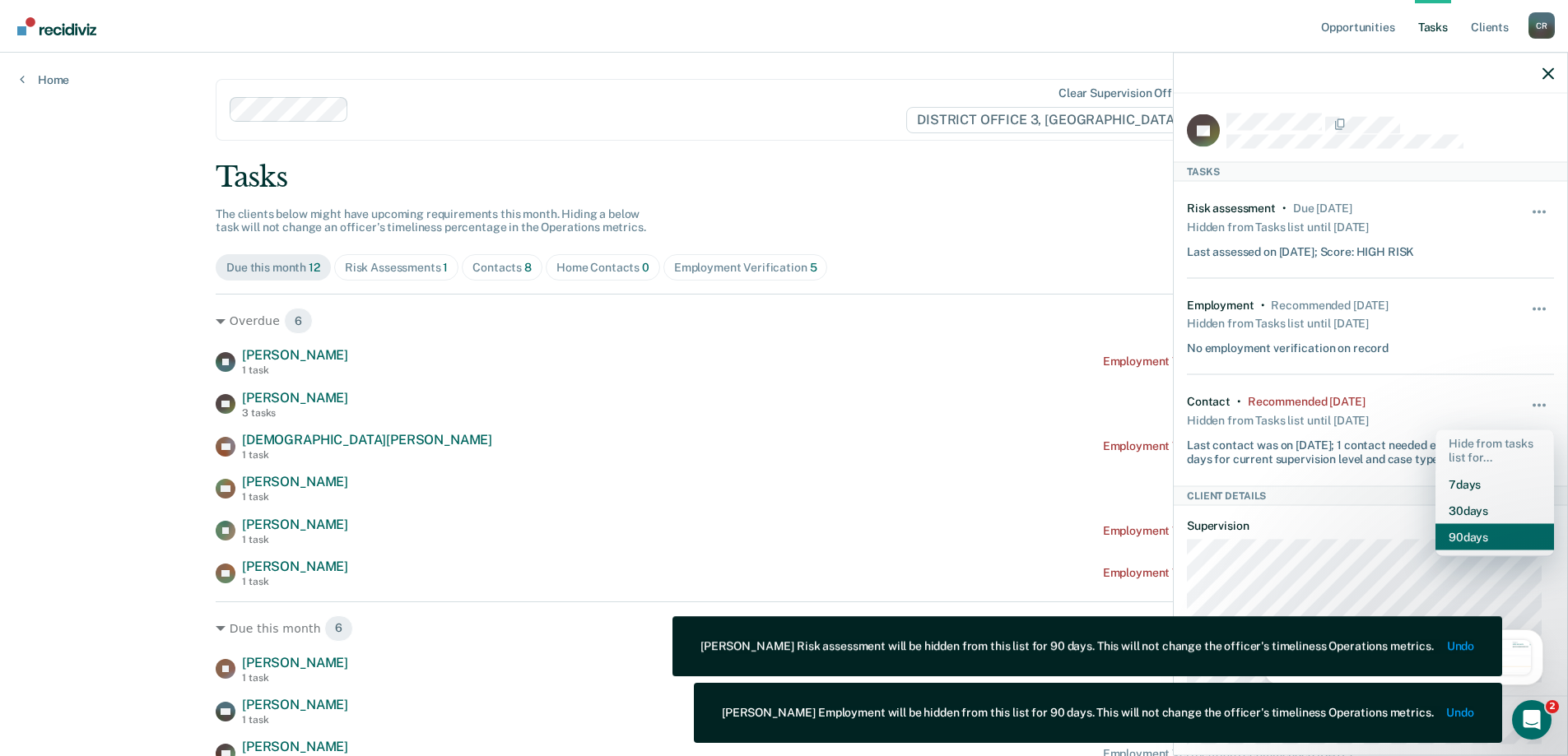
click at [1472, 527] on button "90 days" at bounding box center [1495, 536] width 119 height 26
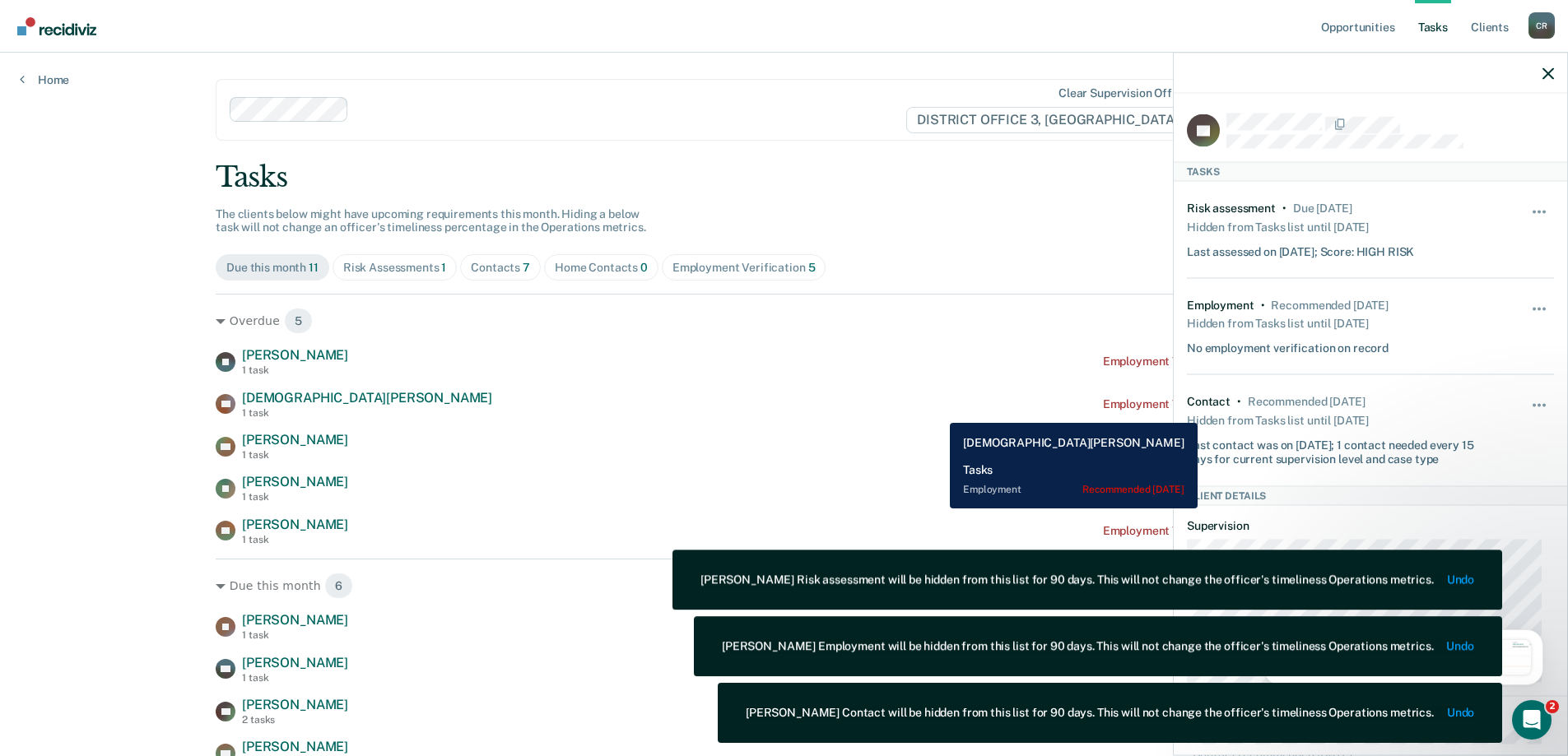
click at [937, 410] on div "CR [PERSON_NAME] 1 task Employment Verification recommended [DATE]" at bounding box center [784, 404] width 1136 height 29
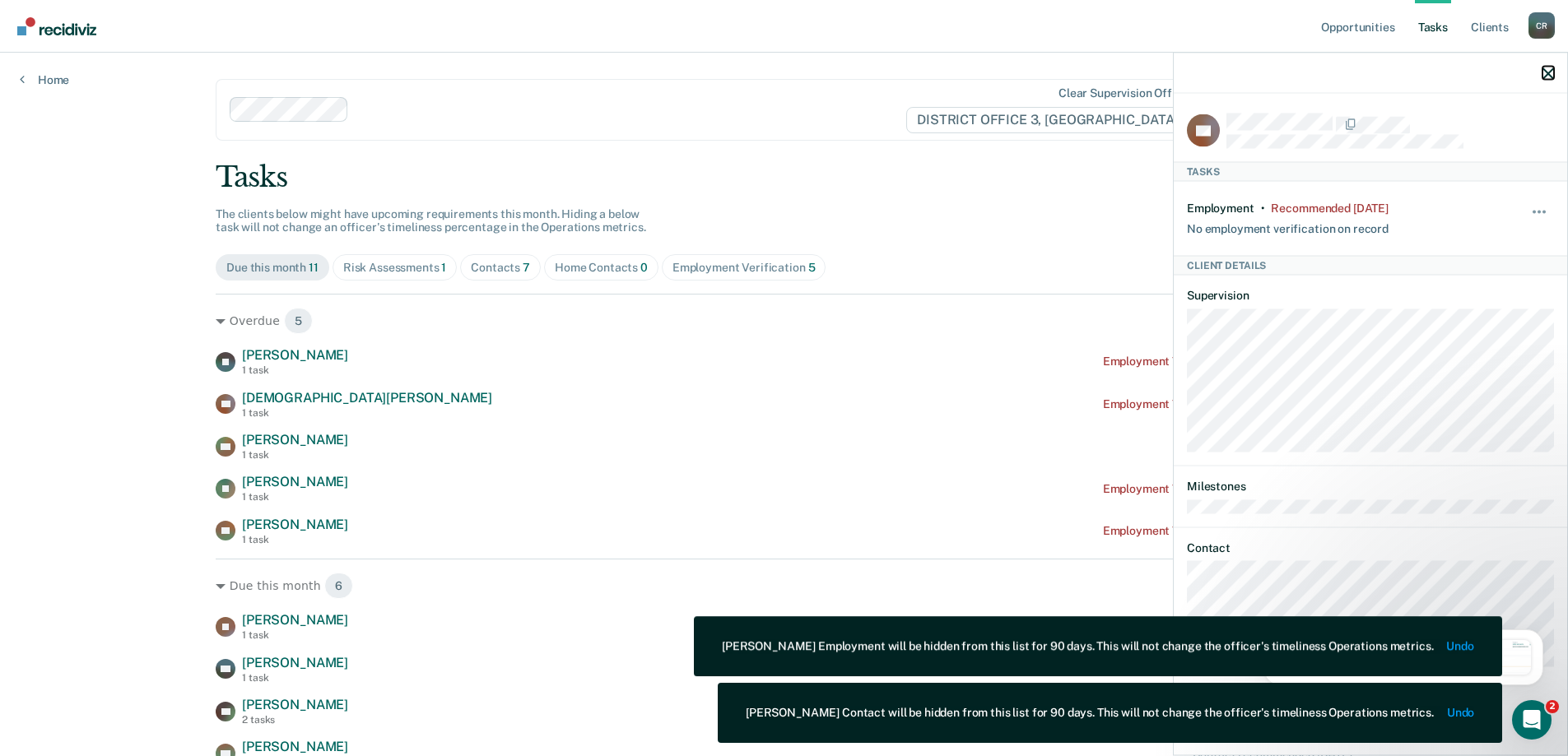
click at [1545, 77] on icon "button" at bounding box center [1547, 72] width 11 height 11
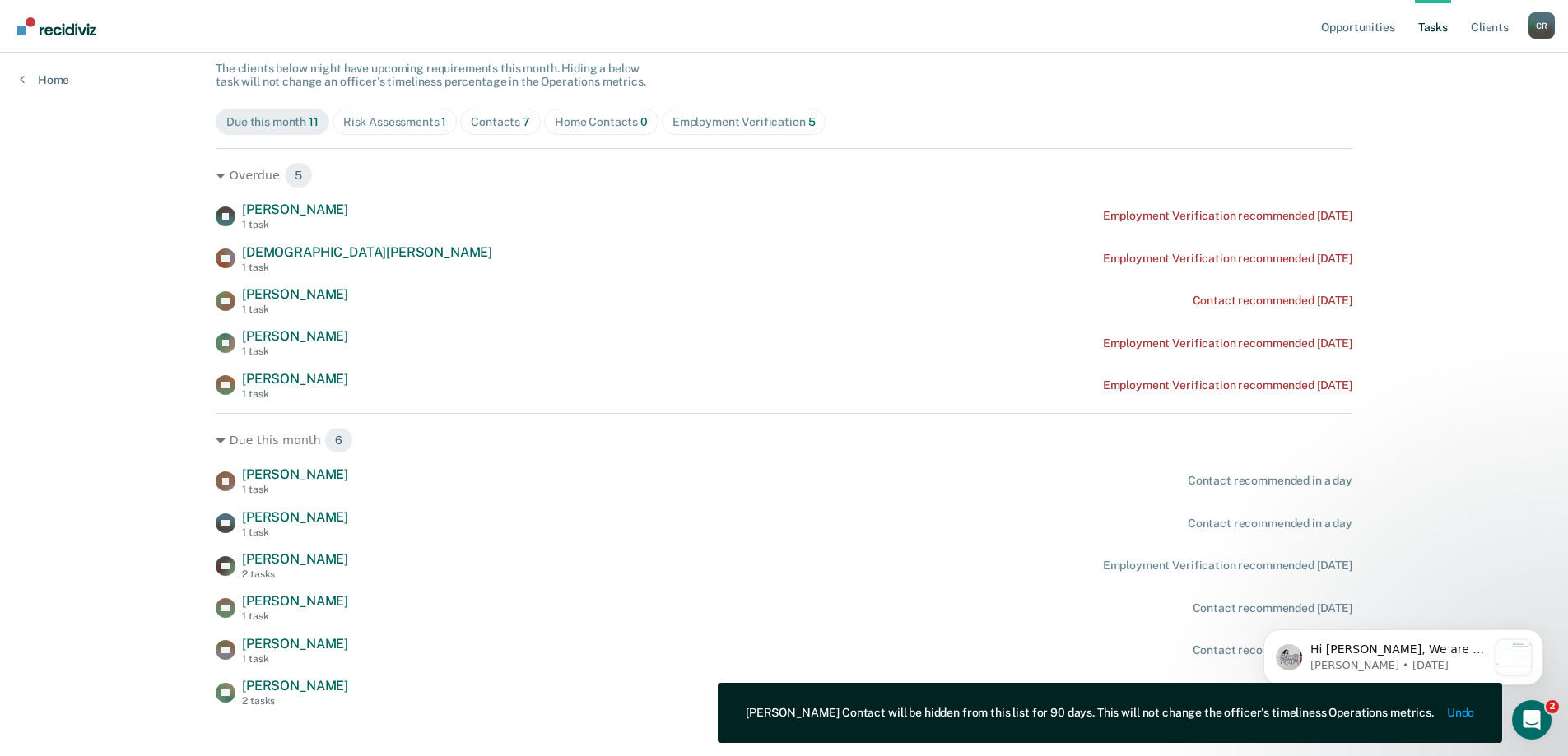
scroll to position [162, 0]
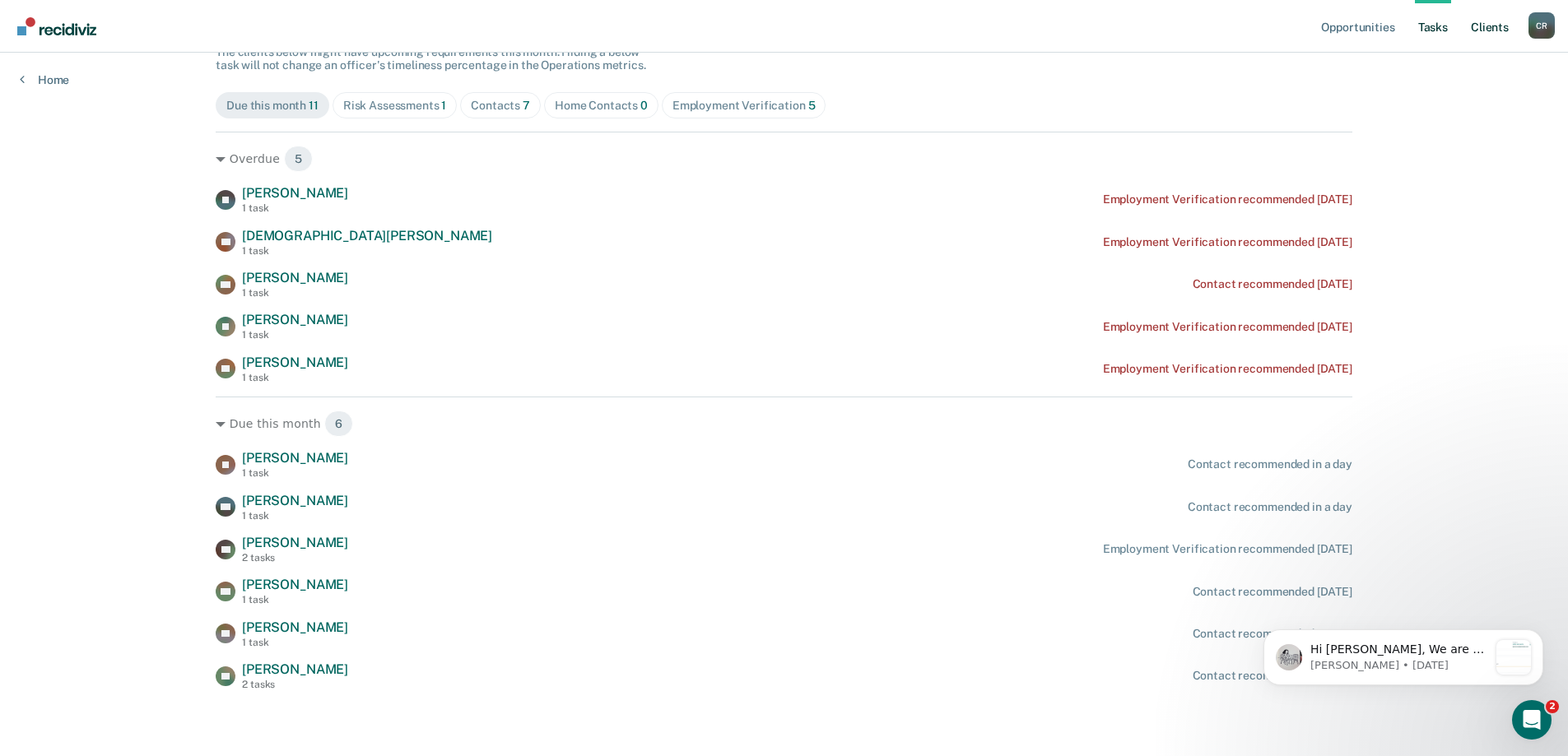
click at [1501, 24] on link "Client s" at bounding box center [1489, 26] width 45 height 52
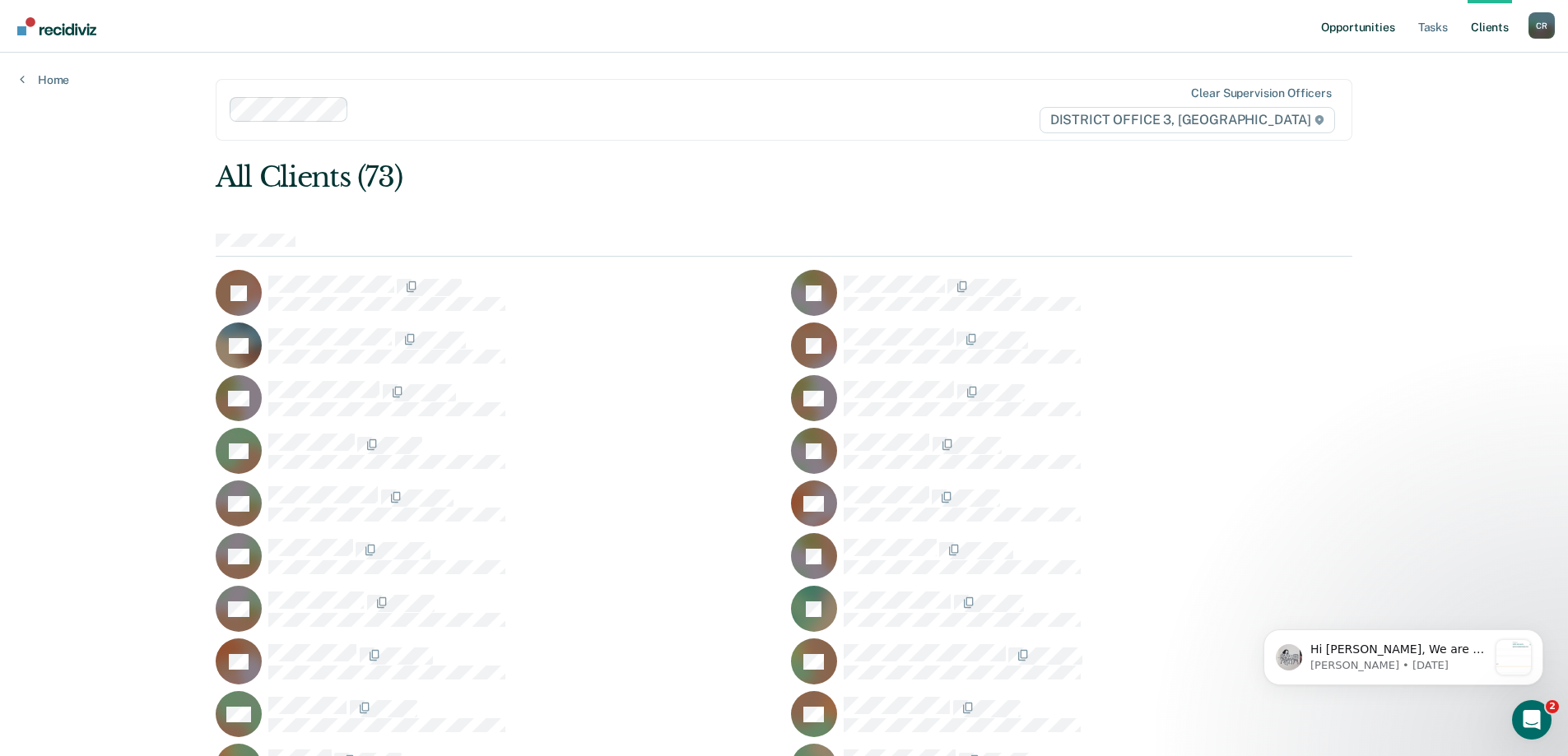
click at [1349, 36] on link "Opportunities" at bounding box center [1357, 26] width 79 height 52
